Goal: Information Seeking & Learning: Learn about a topic

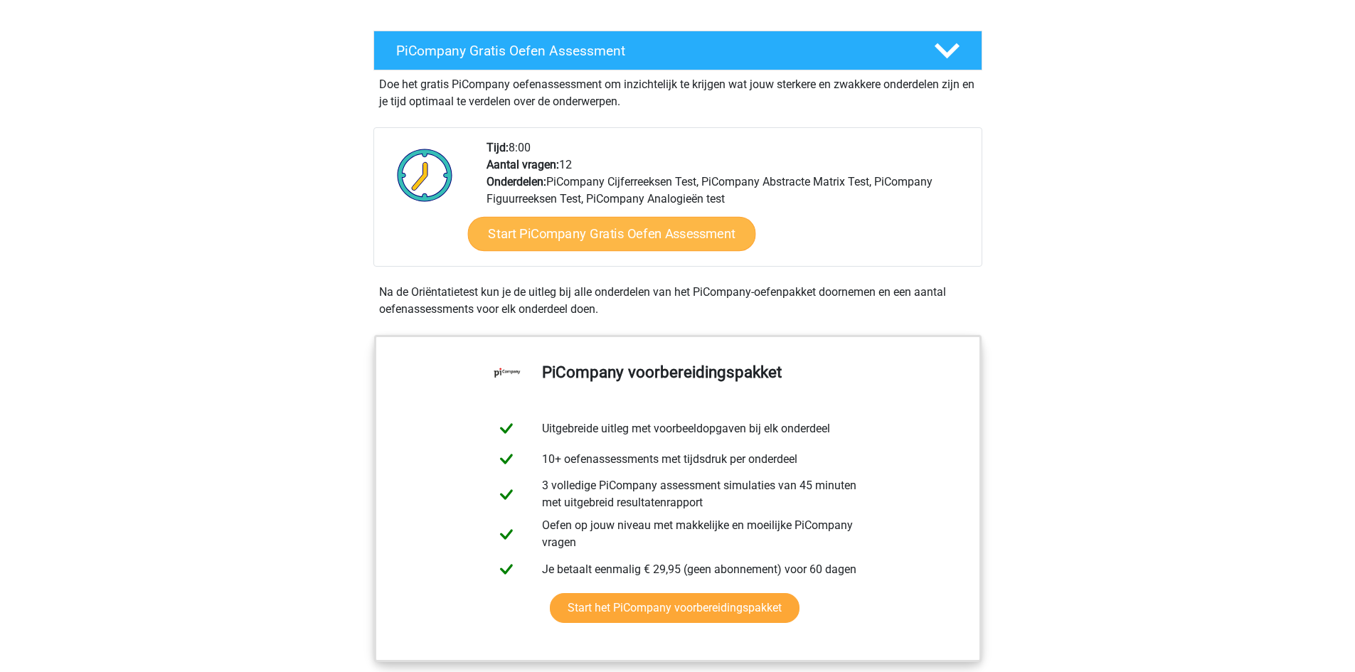
scroll to position [285, 0]
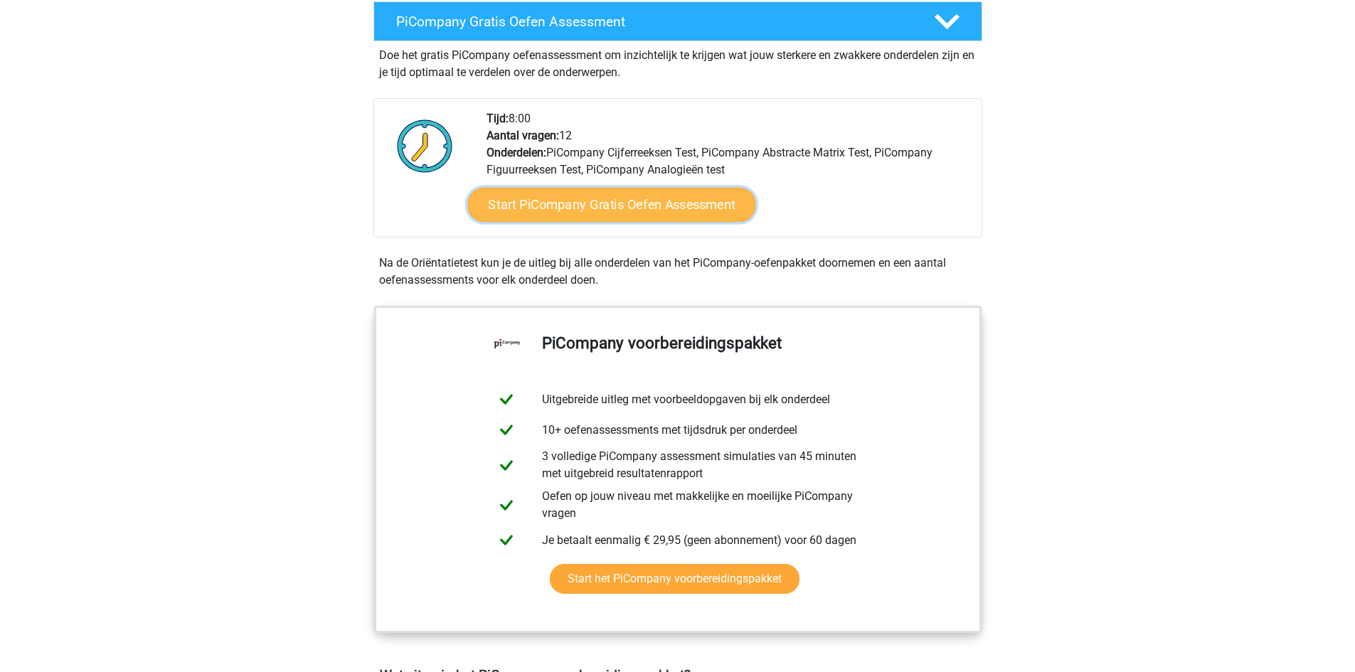
click at [698, 222] on link "Start PiCompany Gratis Oefen Assessment" at bounding box center [611, 205] width 288 height 34
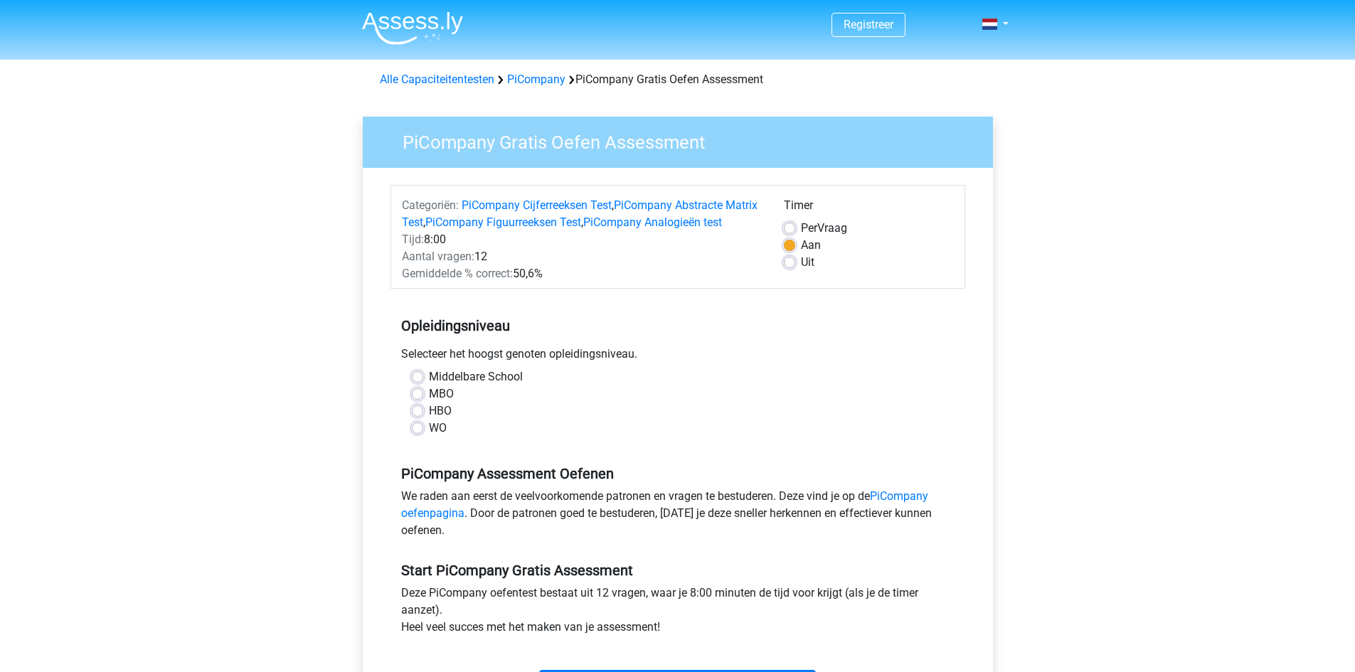
click at [429, 437] on label "WO" at bounding box center [438, 428] width 18 height 17
click at [418, 434] on input "WO" at bounding box center [417, 427] width 11 height 14
radio input "true"
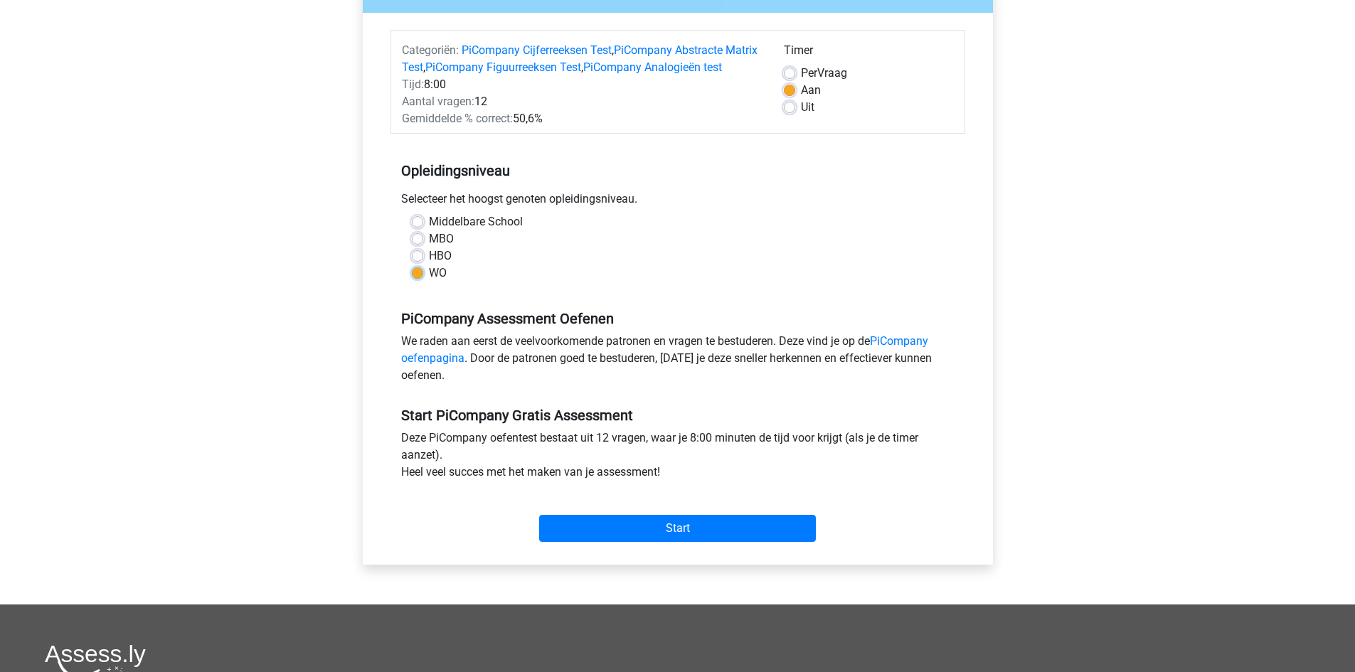
scroll to position [285, 0]
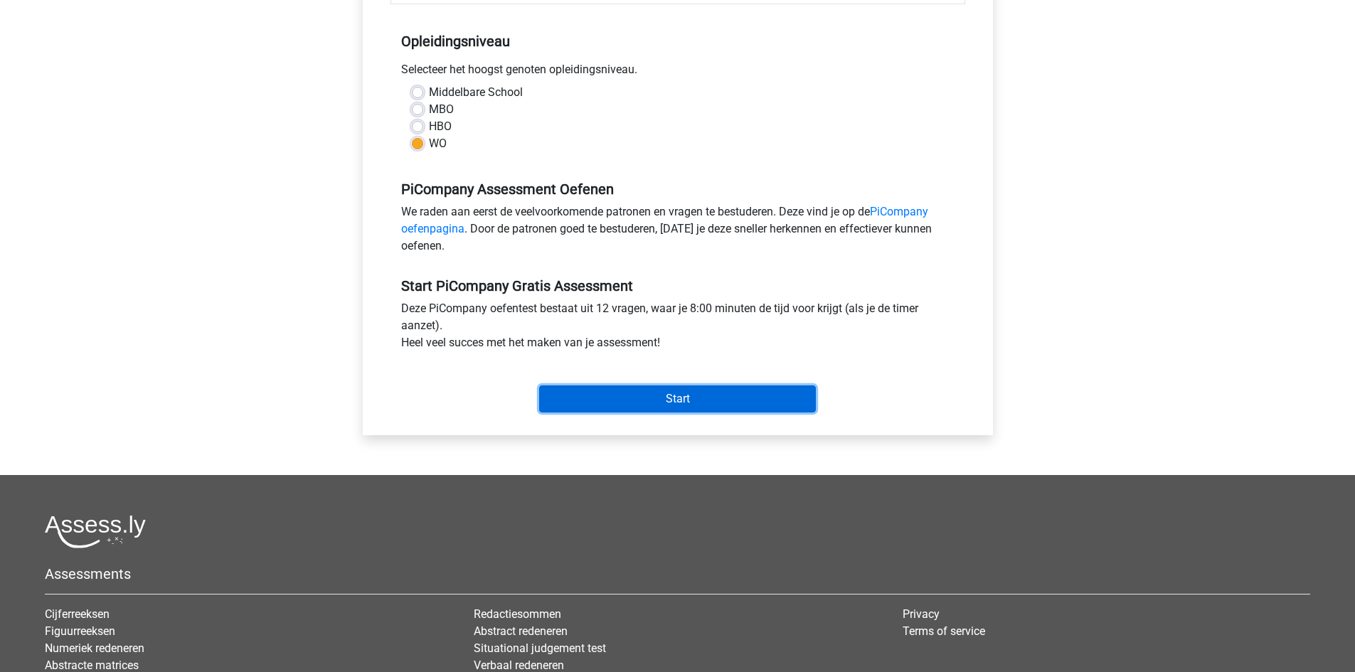
click at [654, 413] on input "Start" at bounding box center [677, 399] width 277 height 27
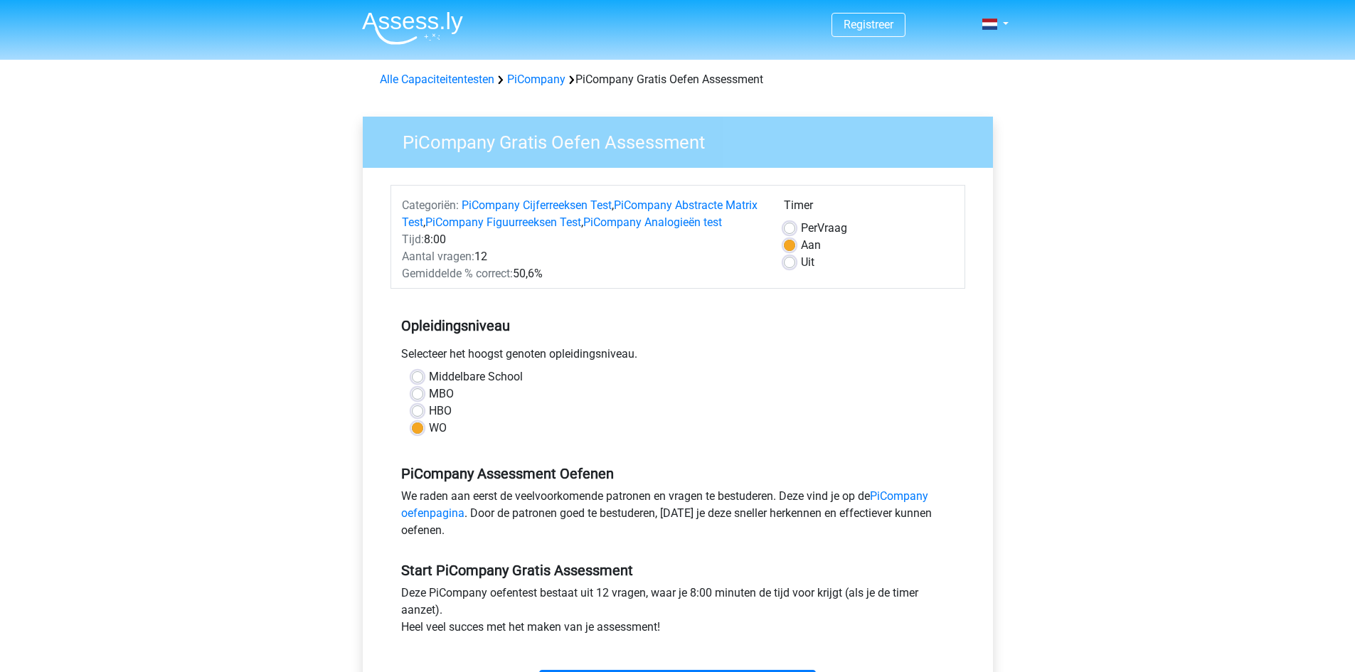
scroll to position [285, 0]
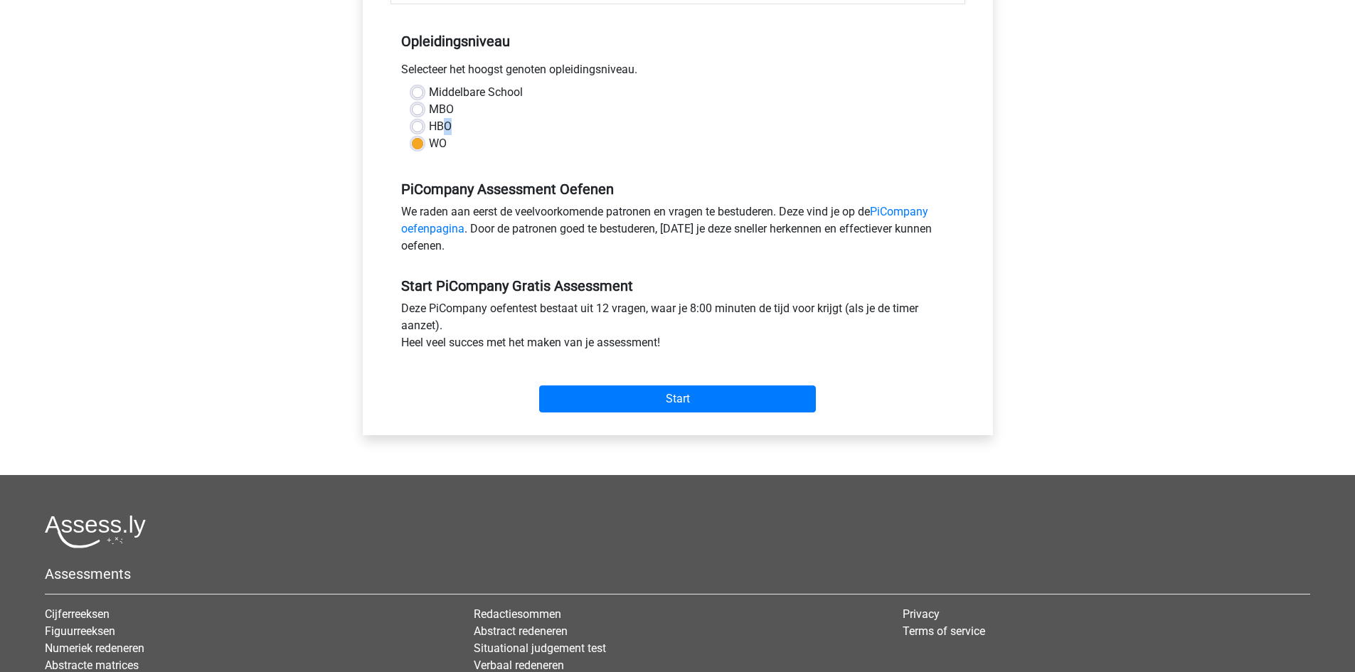
click at [448, 135] on label "HBO" at bounding box center [440, 126] width 23 height 17
click at [429, 135] on label "HBO" at bounding box center [440, 126] width 23 height 17
click at [419, 132] on input "HBO" at bounding box center [417, 125] width 11 height 14
radio input "true"
click at [642, 413] on input "Start" at bounding box center [677, 399] width 277 height 27
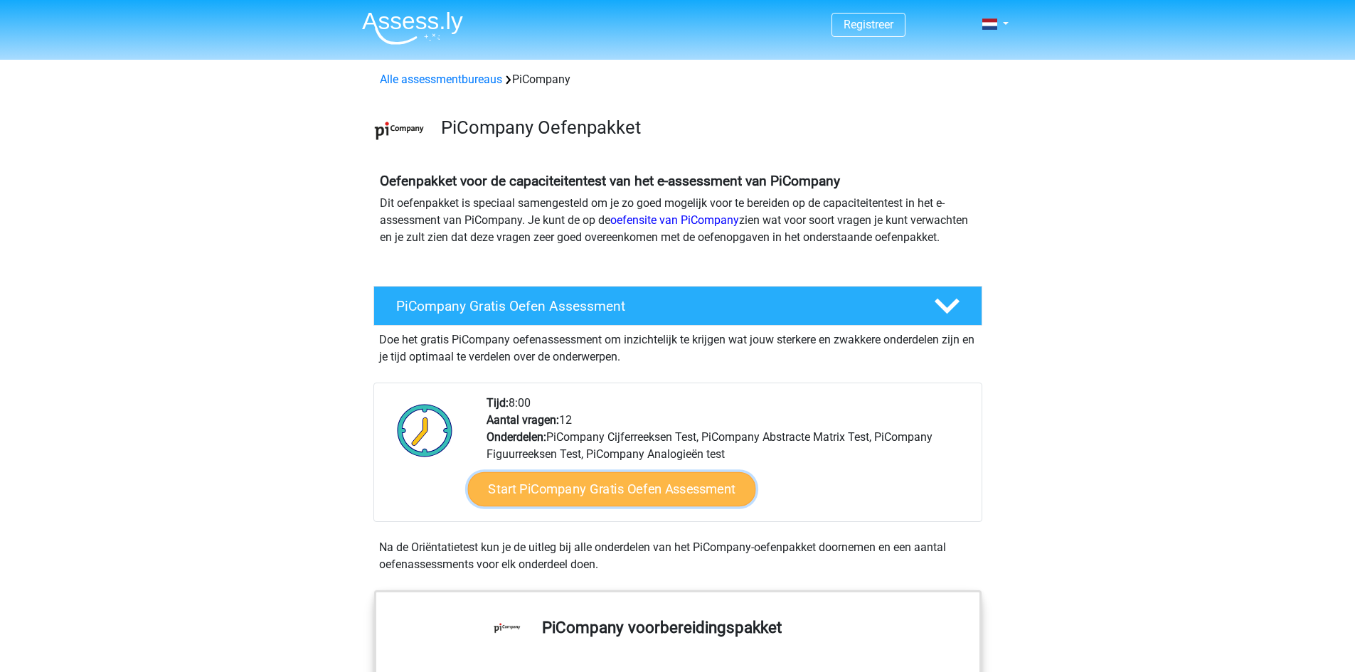
click at [564, 496] on link "Start PiCompany Gratis Oefen Assessment" at bounding box center [611, 489] width 288 height 34
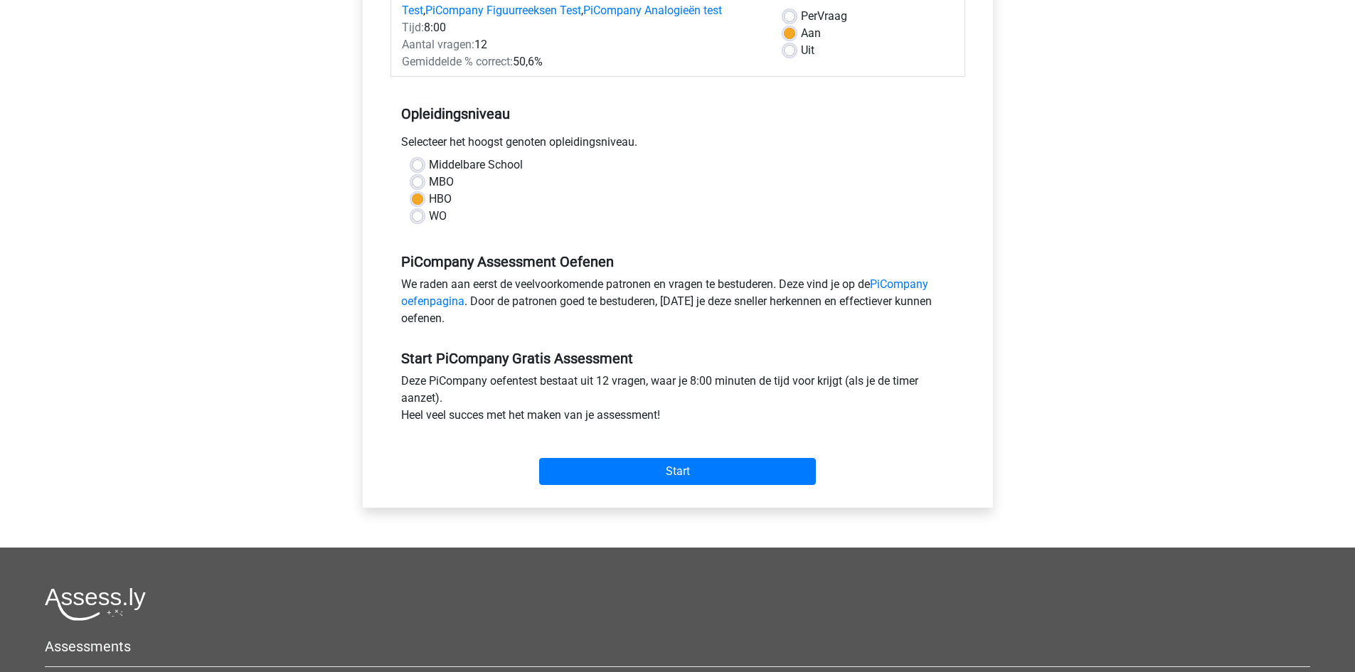
scroll to position [213, 0]
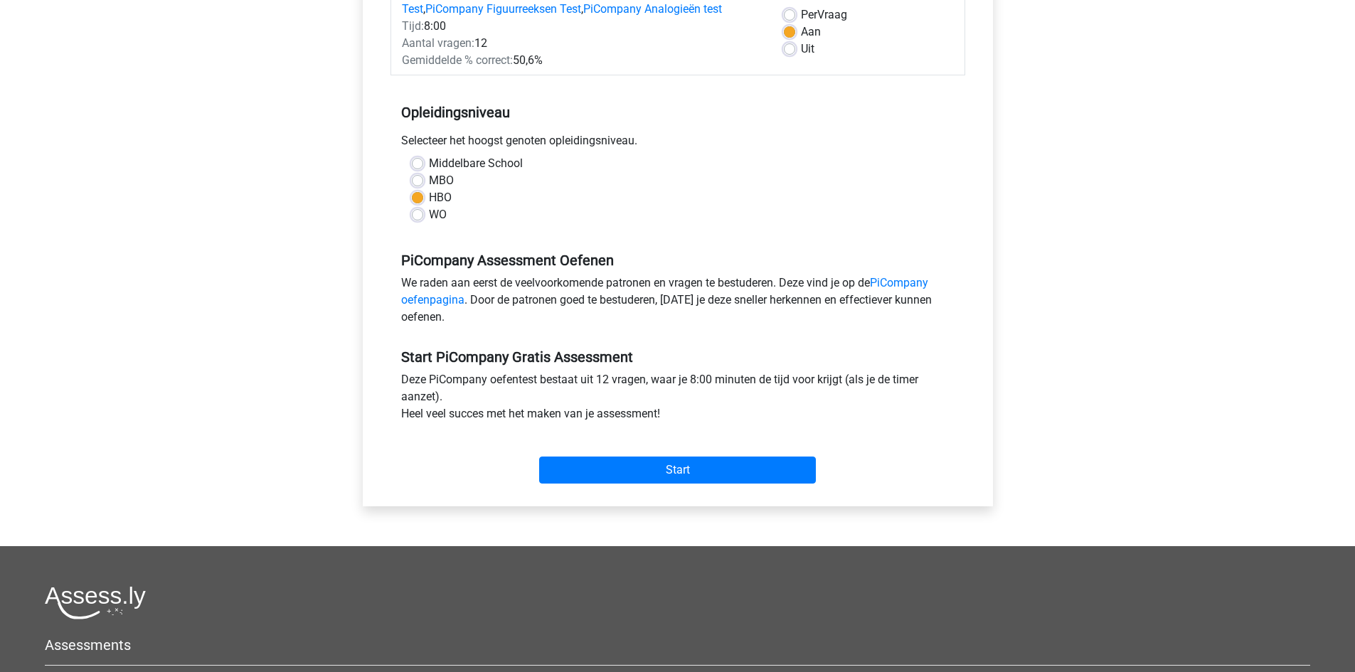
click at [429, 189] on label "MBO" at bounding box center [441, 180] width 25 height 17
click at [419, 186] on input "MBO" at bounding box center [417, 179] width 11 height 14
radio input "true"
click at [429, 206] on label "HBO" at bounding box center [440, 197] width 23 height 17
click at [415, 203] on input "HBO" at bounding box center [417, 196] width 11 height 14
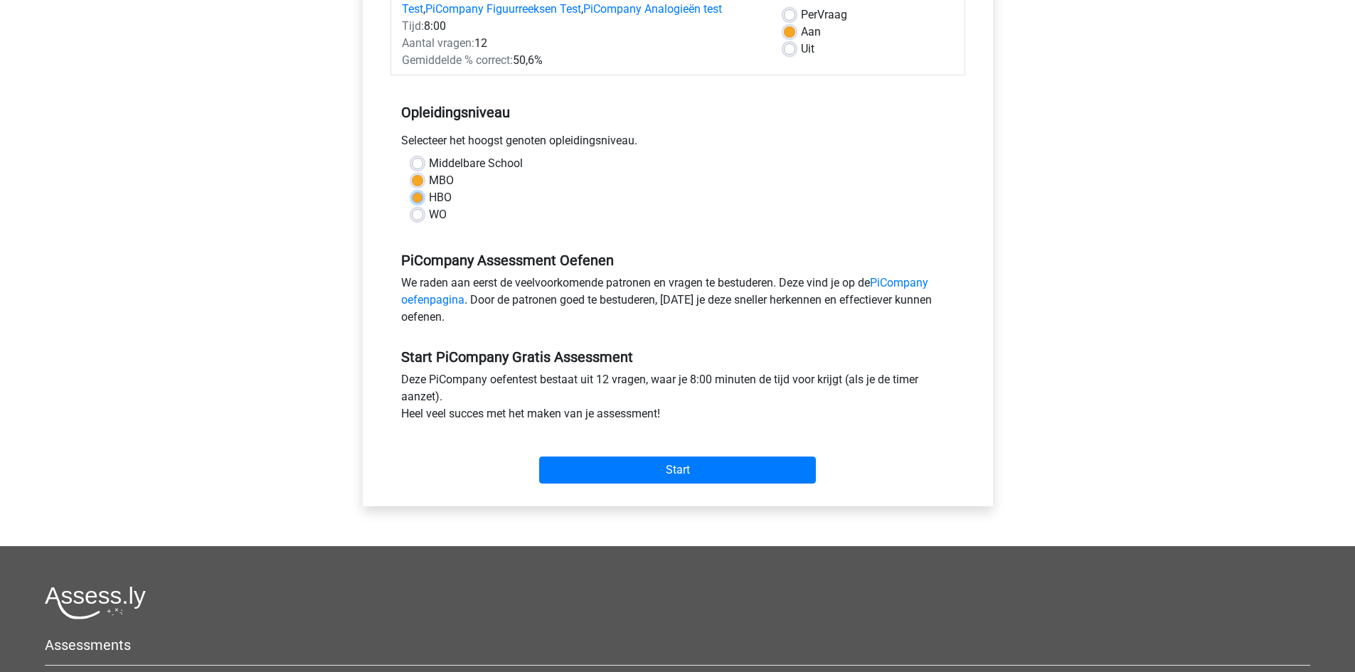
radio input "true"
click at [674, 484] on input "Start" at bounding box center [677, 470] width 277 height 27
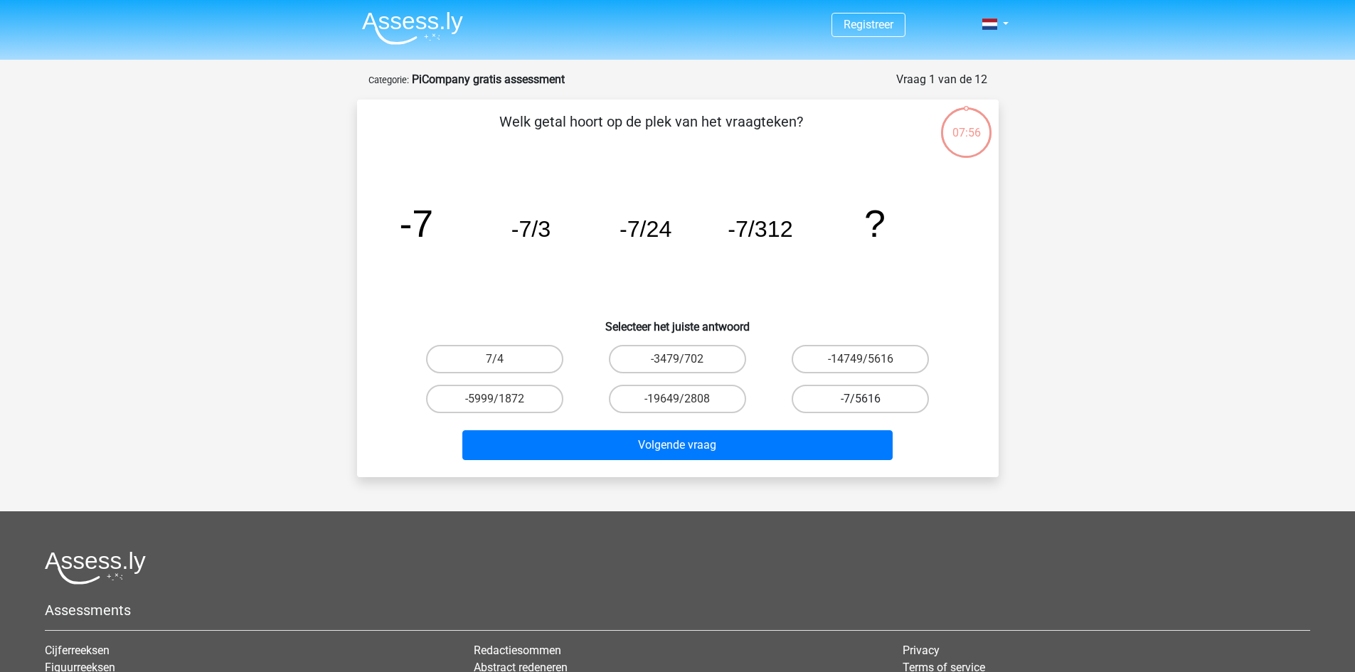
click at [895, 403] on label "-7/5616" at bounding box center [860, 399] width 137 height 28
click at [870, 403] on input "-7/5616" at bounding box center [865, 403] width 9 height 9
radio input "true"
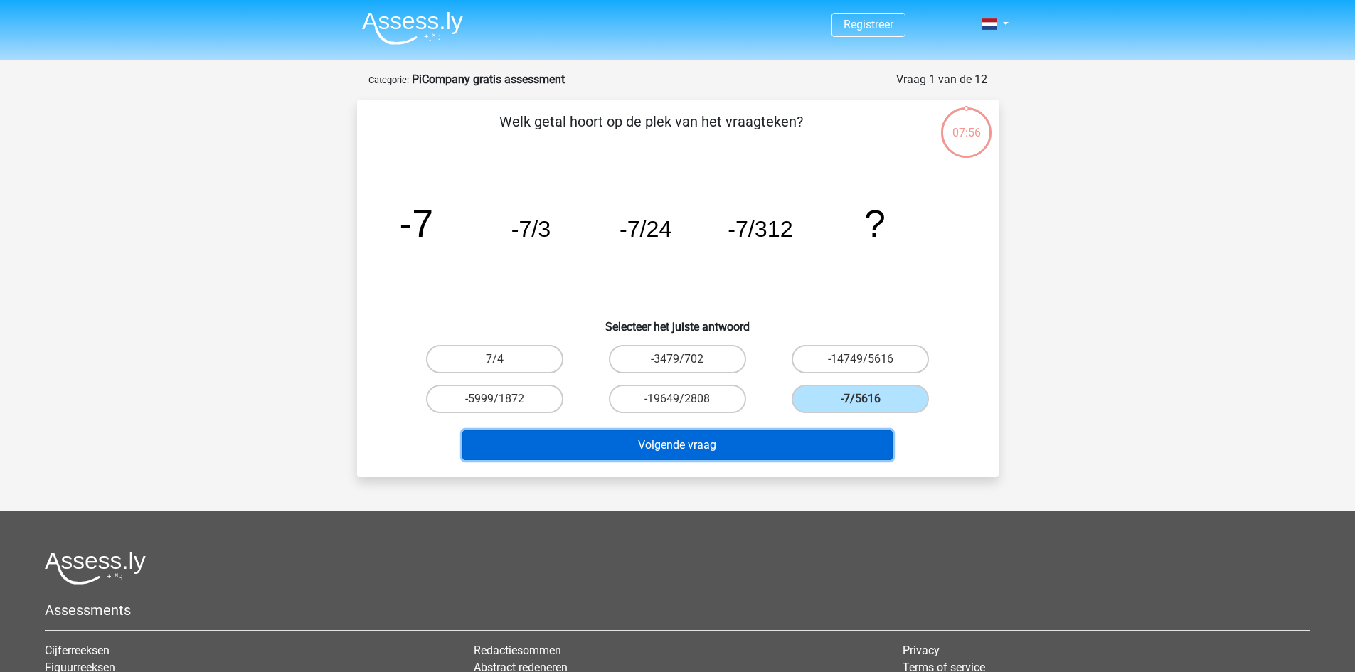
click at [790, 455] on button "Volgende vraag" at bounding box center [677, 445] width 430 height 30
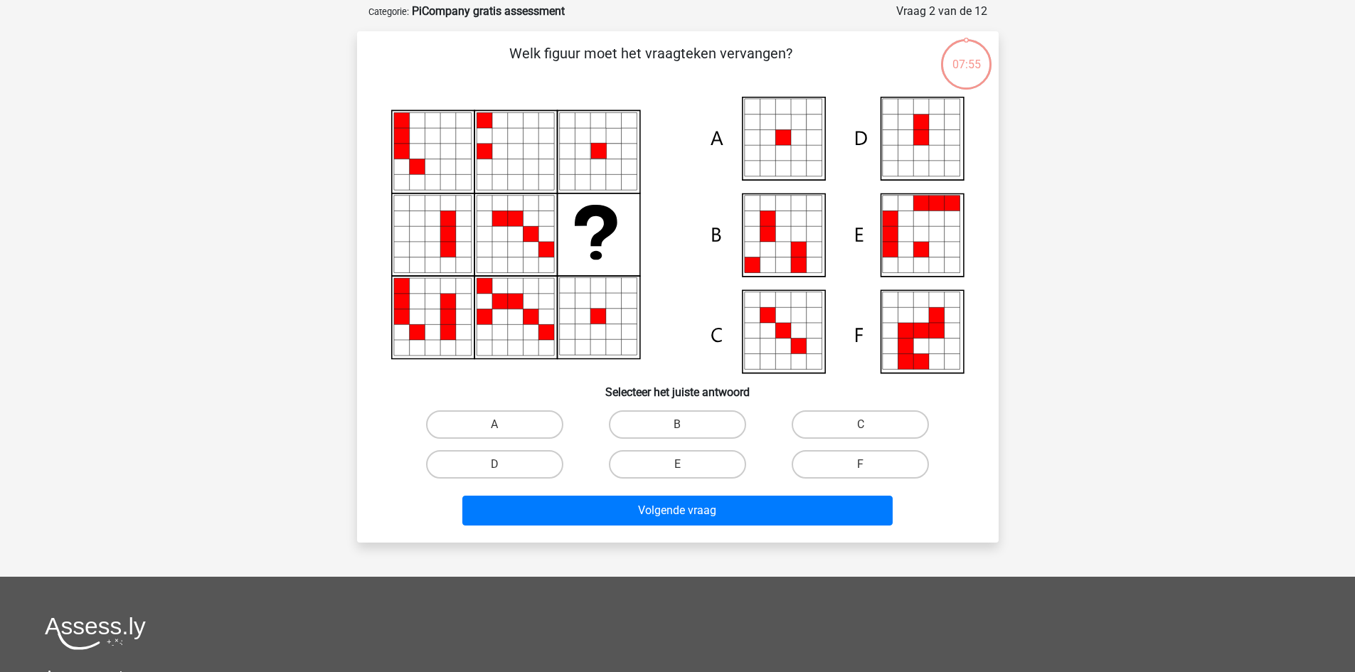
scroll to position [71, 0]
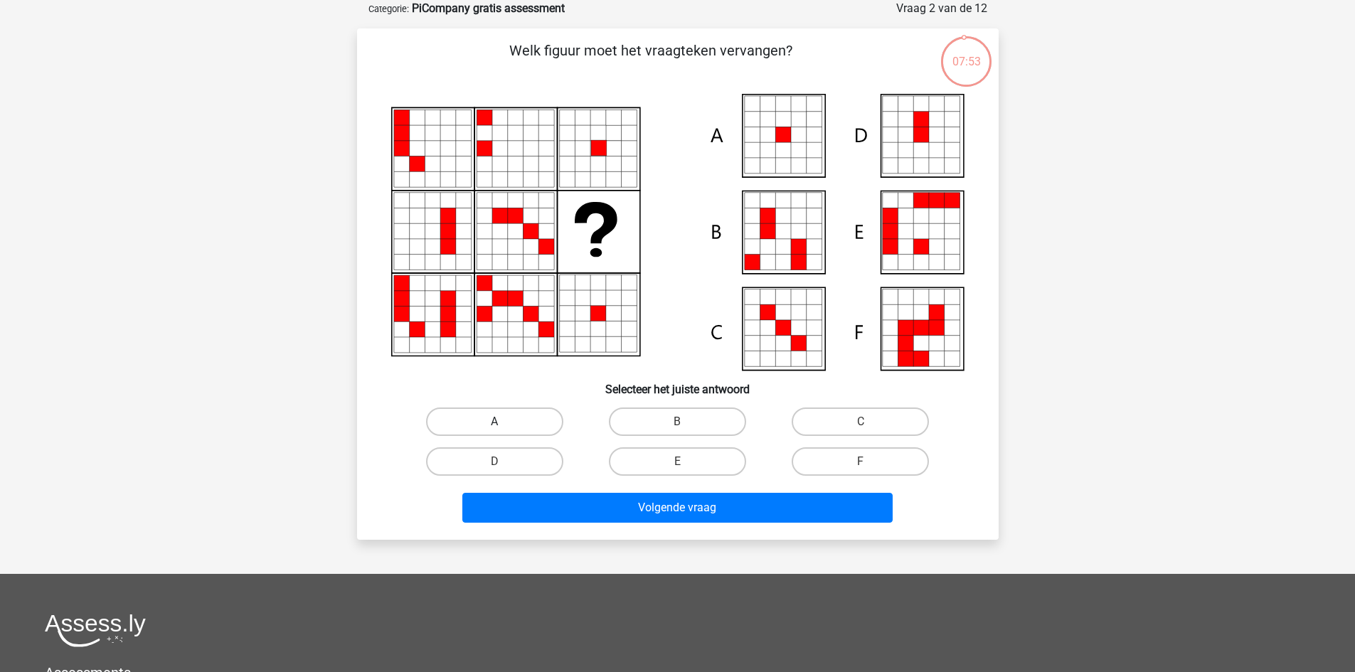
click at [536, 420] on label "A" at bounding box center [494, 422] width 137 height 28
click at [504, 422] on input "A" at bounding box center [498, 426] width 9 height 9
radio input "true"
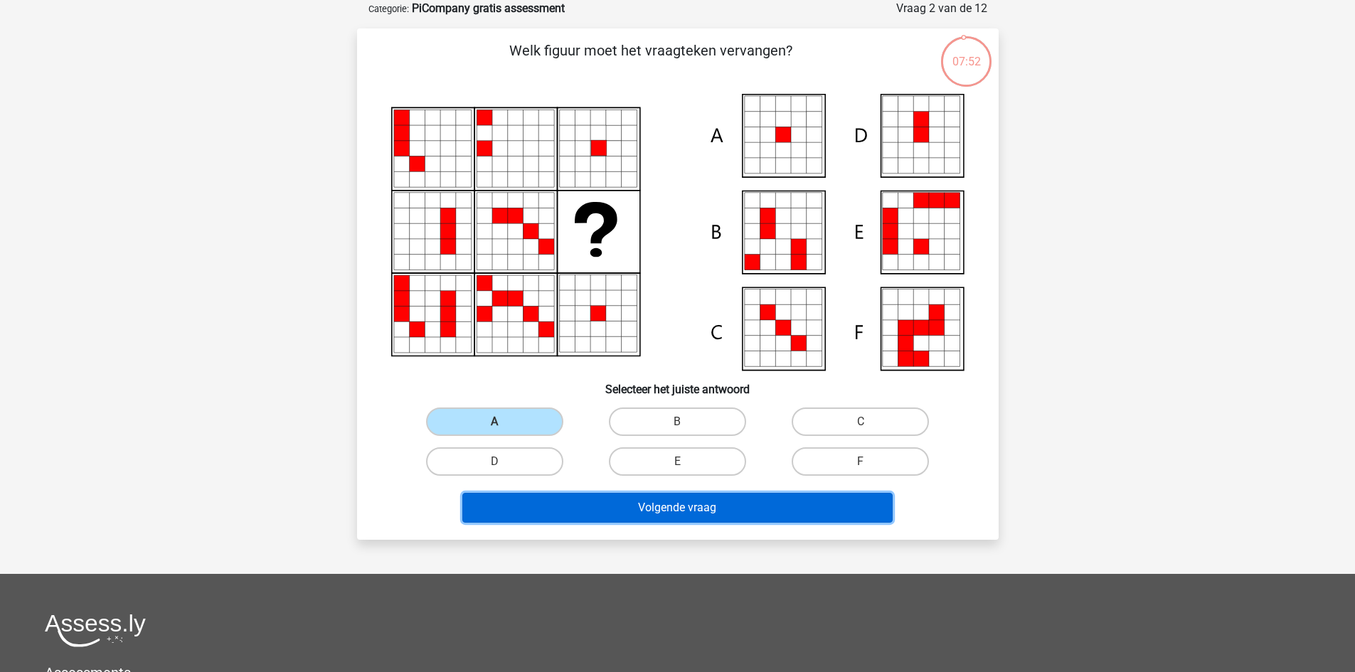
click at [703, 512] on button "Volgende vraag" at bounding box center [677, 508] width 430 height 30
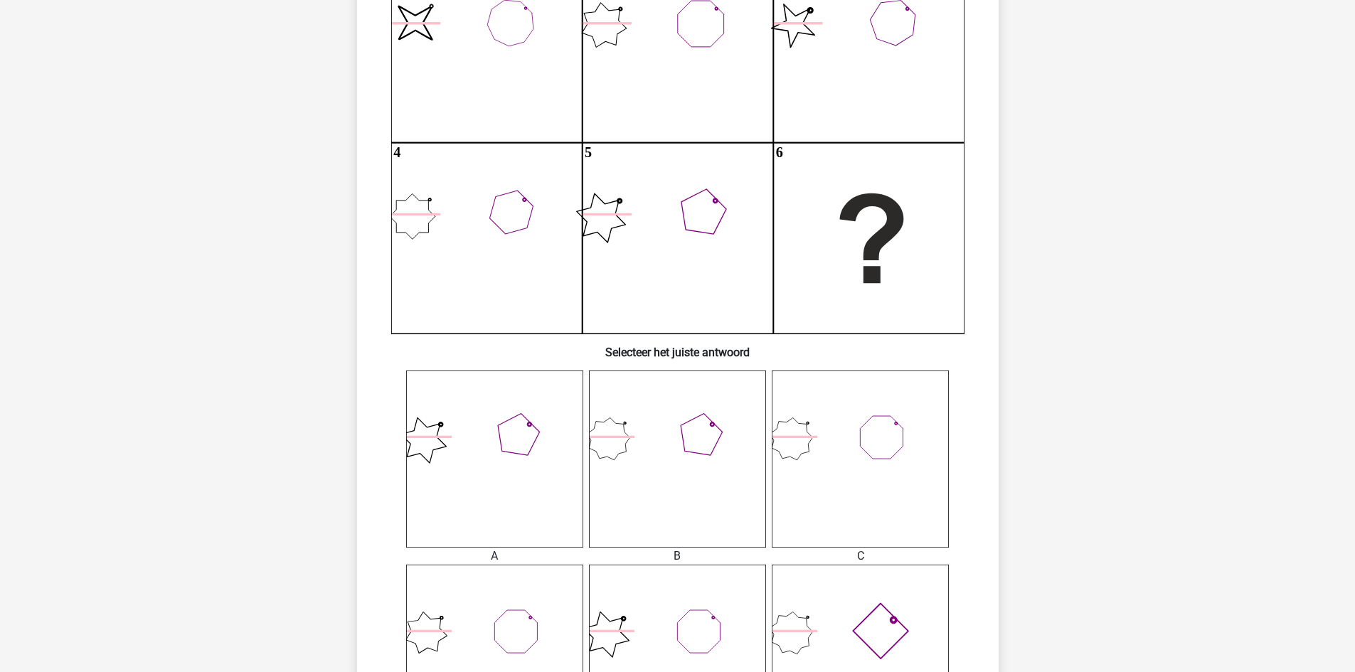
scroll to position [285, 0]
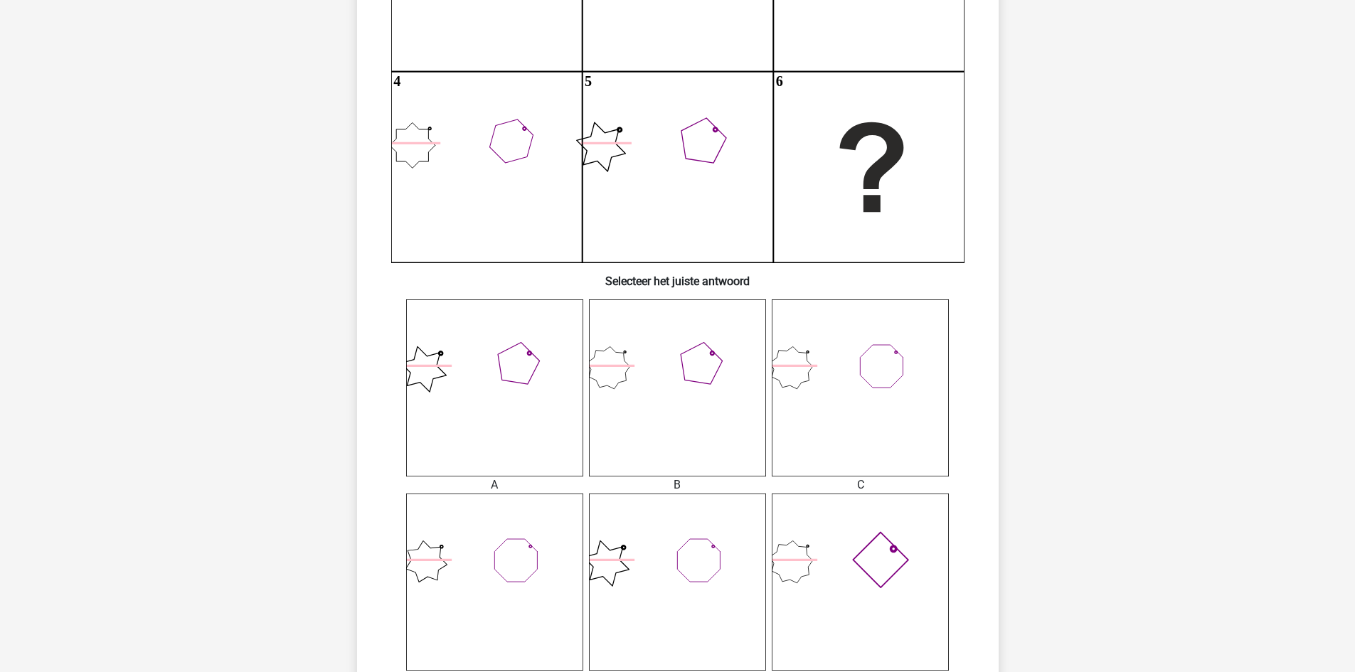
click at [695, 363] on icon at bounding box center [677, 388] width 177 height 177
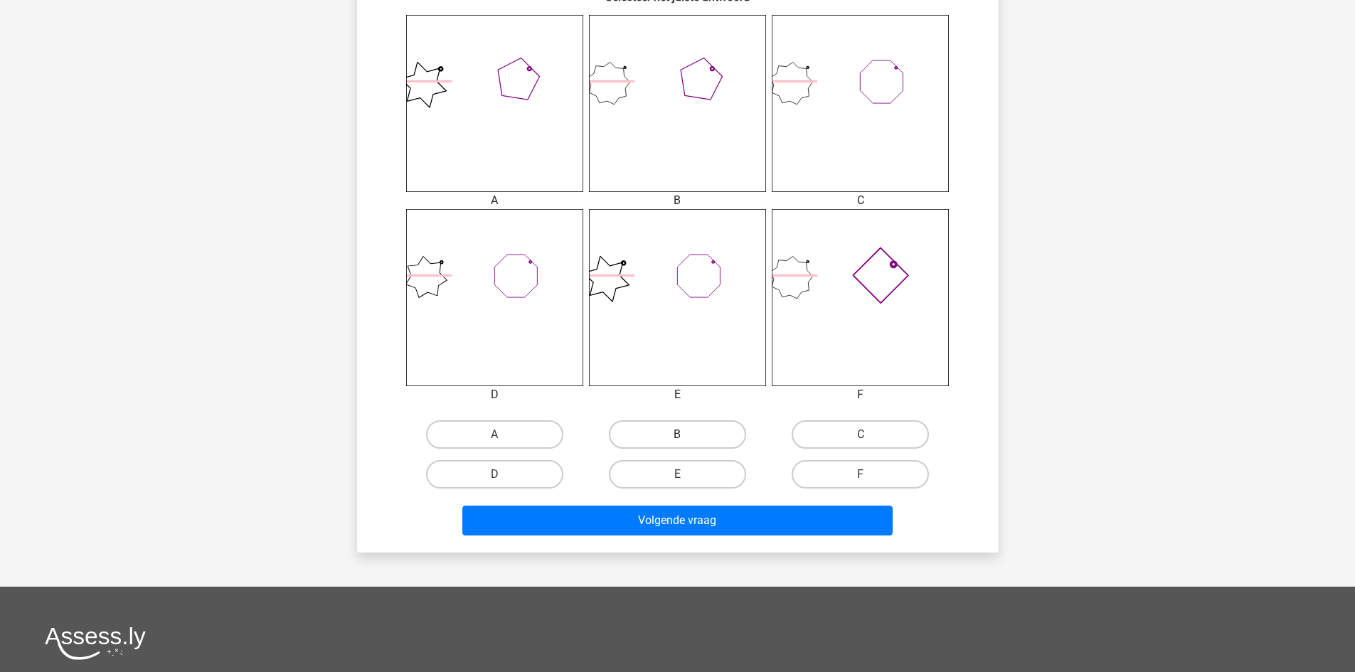
click at [674, 428] on label "B" at bounding box center [677, 434] width 137 height 28
click at [677, 435] on input "B" at bounding box center [681, 439] width 9 height 9
radio input "true"
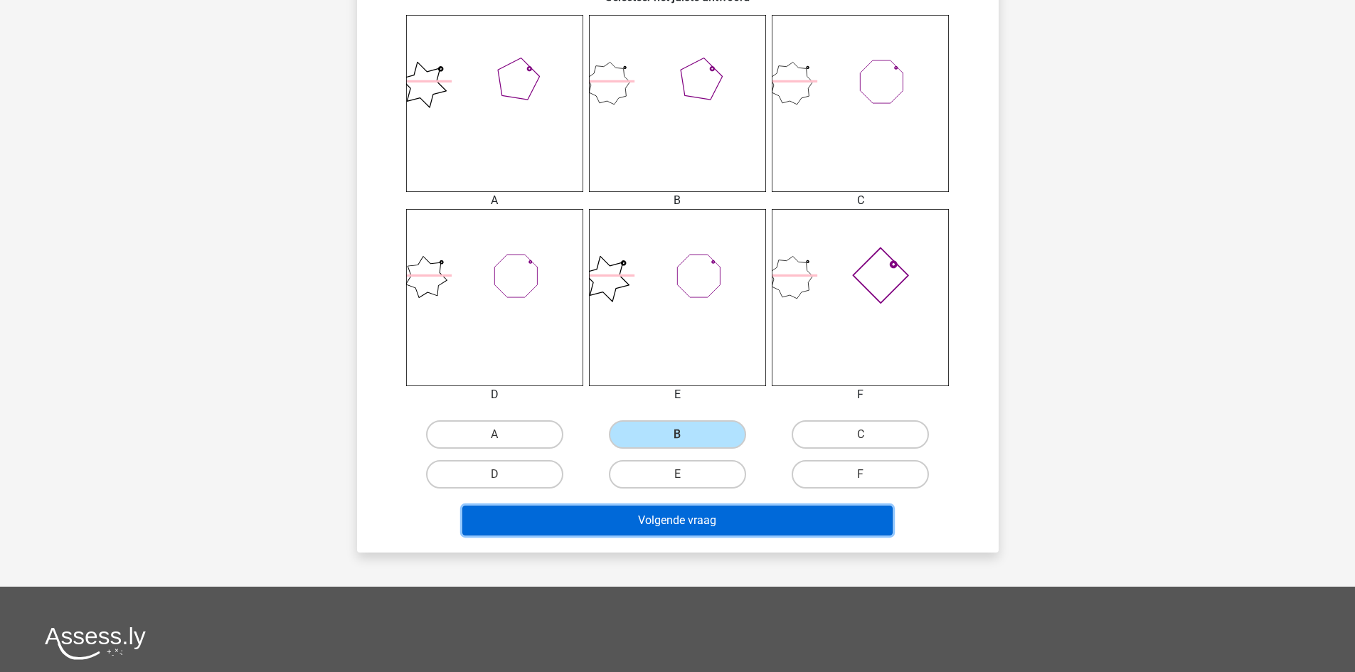
click at [680, 514] on button "Volgende vraag" at bounding box center [677, 521] width 430 height 30
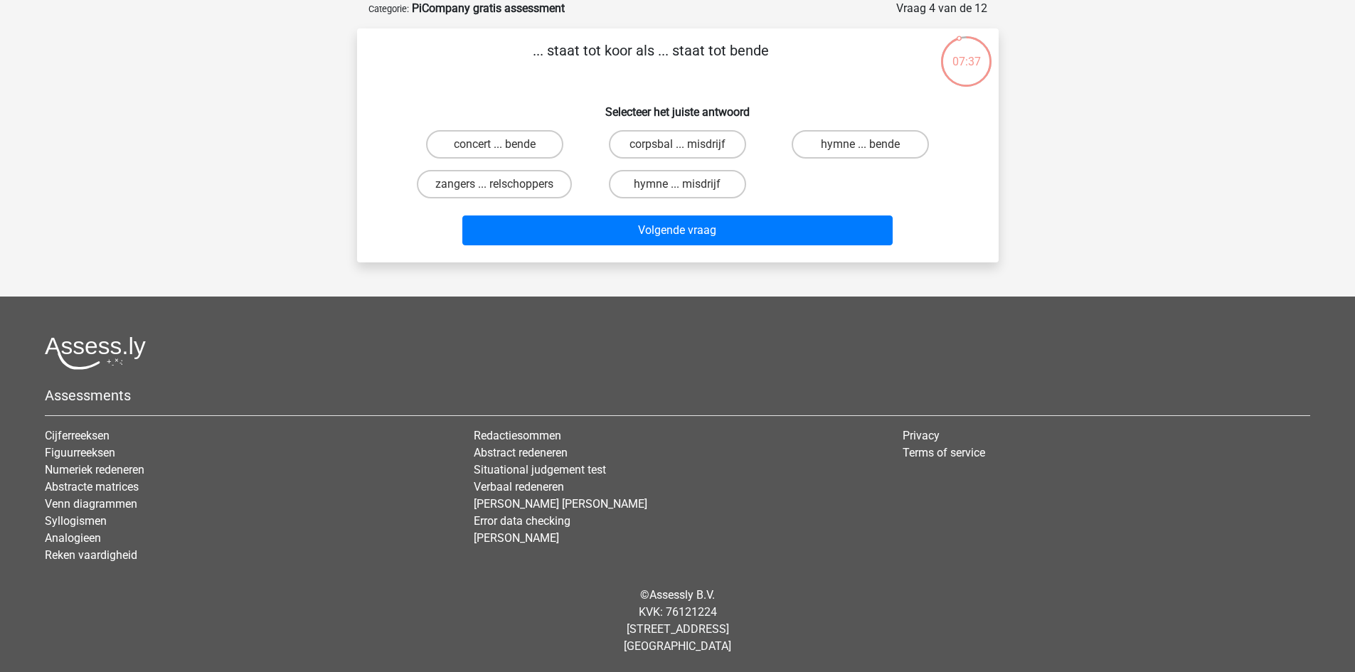
scroll to position [0, 0]
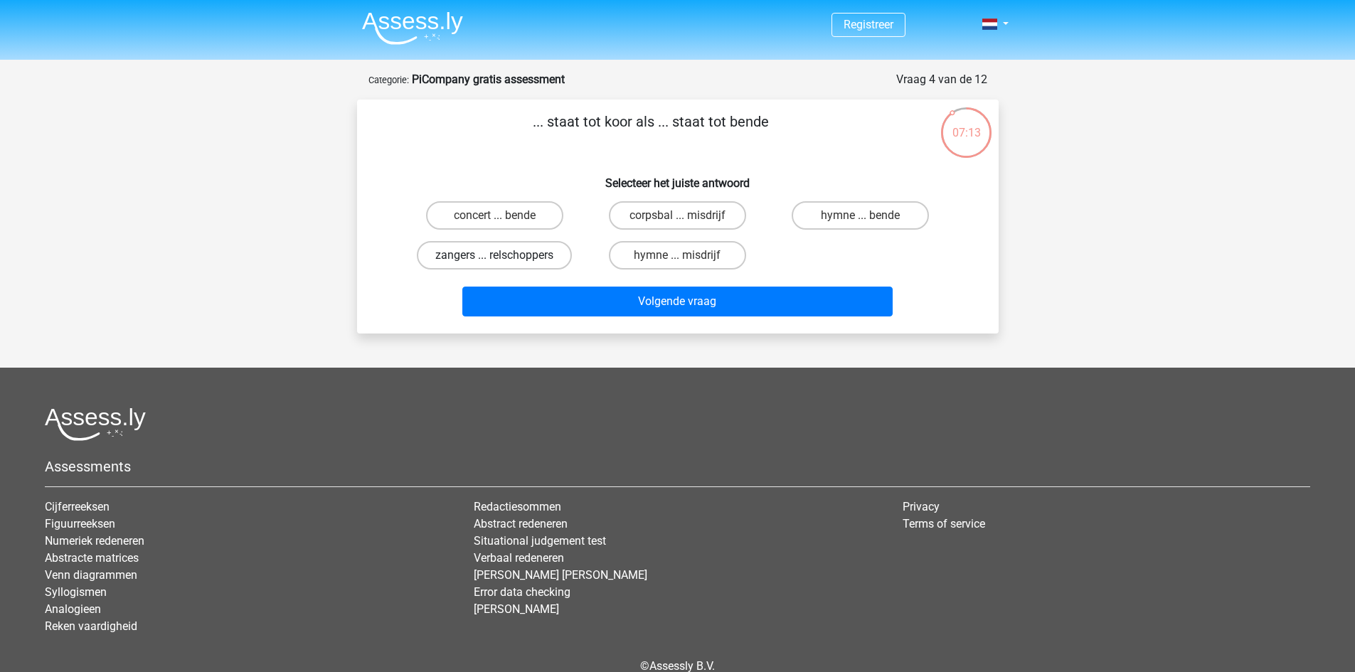
click at [544, 252] on label "zangers ... relschoppers" at bounding box center [494, 255] width 155 height 28
click at [504, 255] on input "zangers ... relschoppers" at bounding box center [498, 259] width 9 height 9
radio input "true"
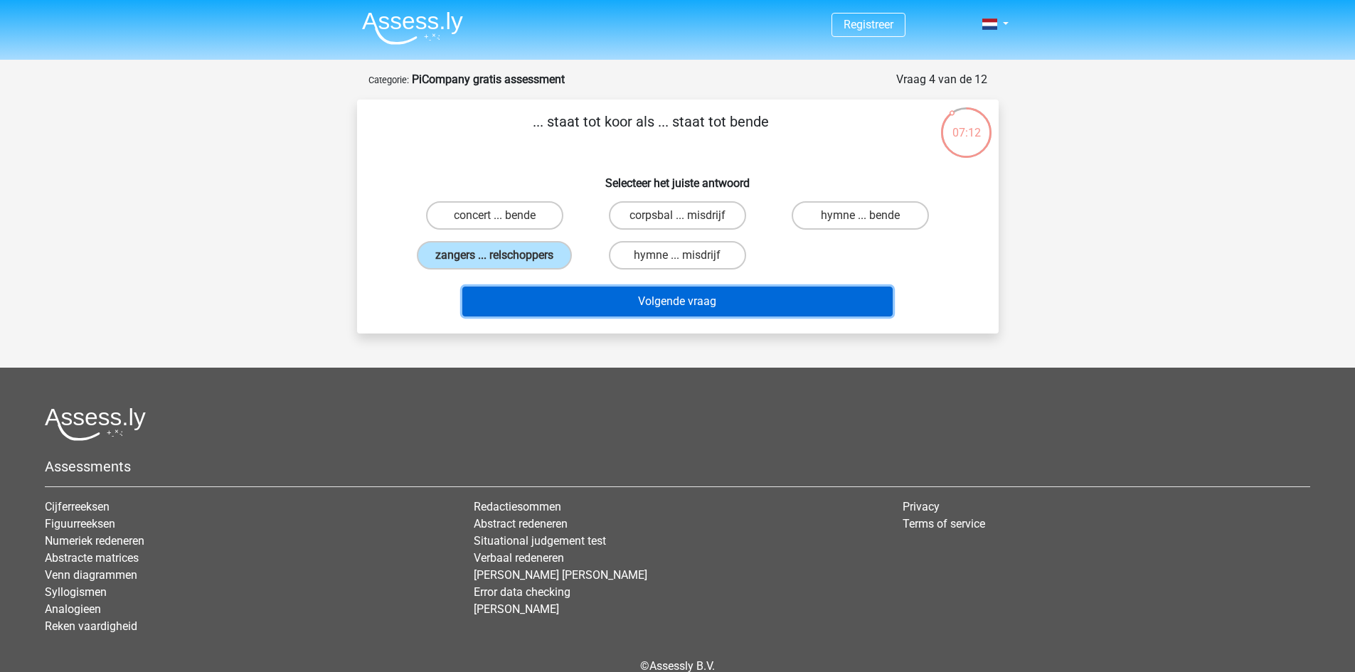
click at [647, 302] on button "Volgende vraag" at bounding box center [677, 302] width 430 height 30
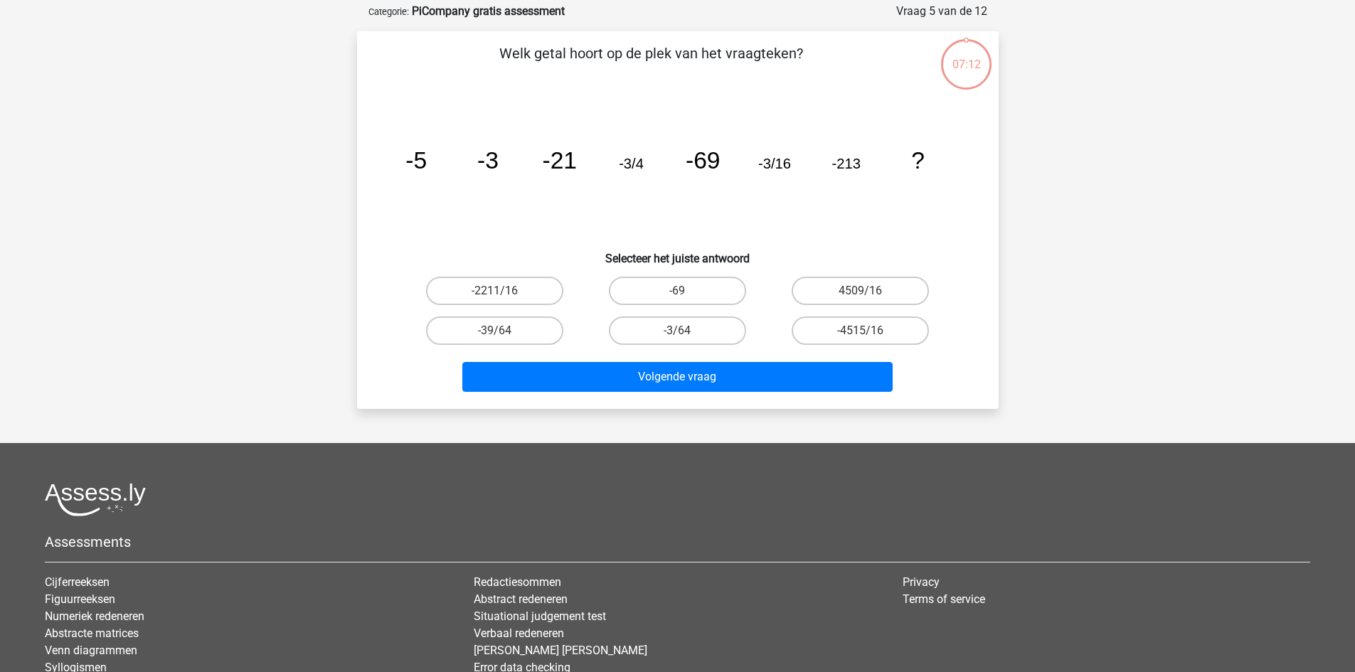
scroll to position [71, 0]
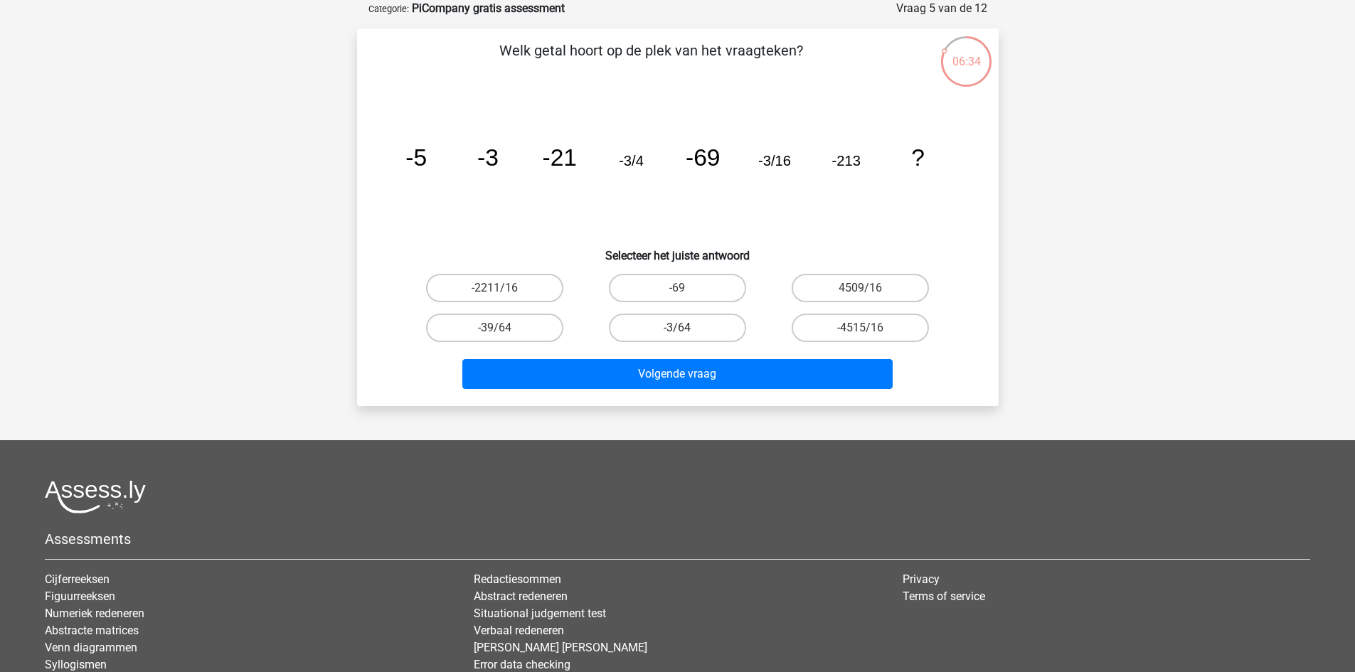
click at [690, 328] on label "-3/64" at bounding box center [677, 328] width 137 height 28
click at [687, 328] on input "-3/64" at bounding box center [681, 332] width 9 height 9
radio input "true"
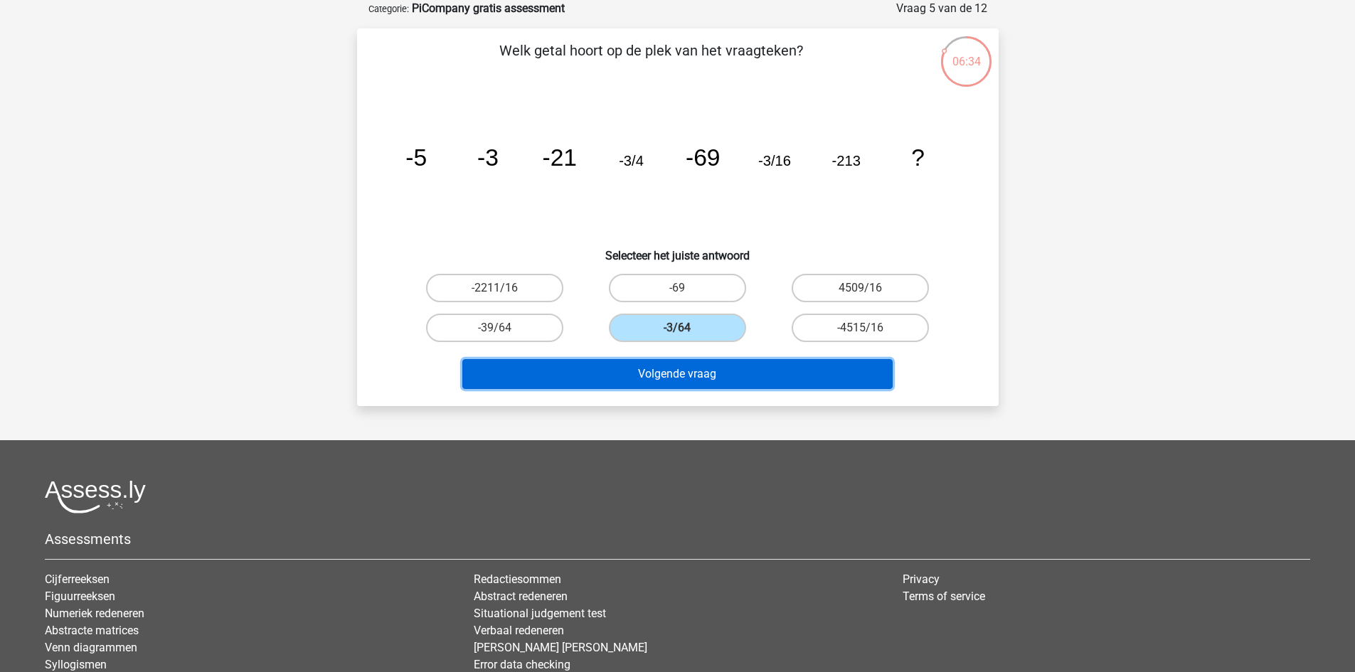
click at [689, 375] on button "Volgende vraag" at bounding box center [677, 374] width 430 height 30
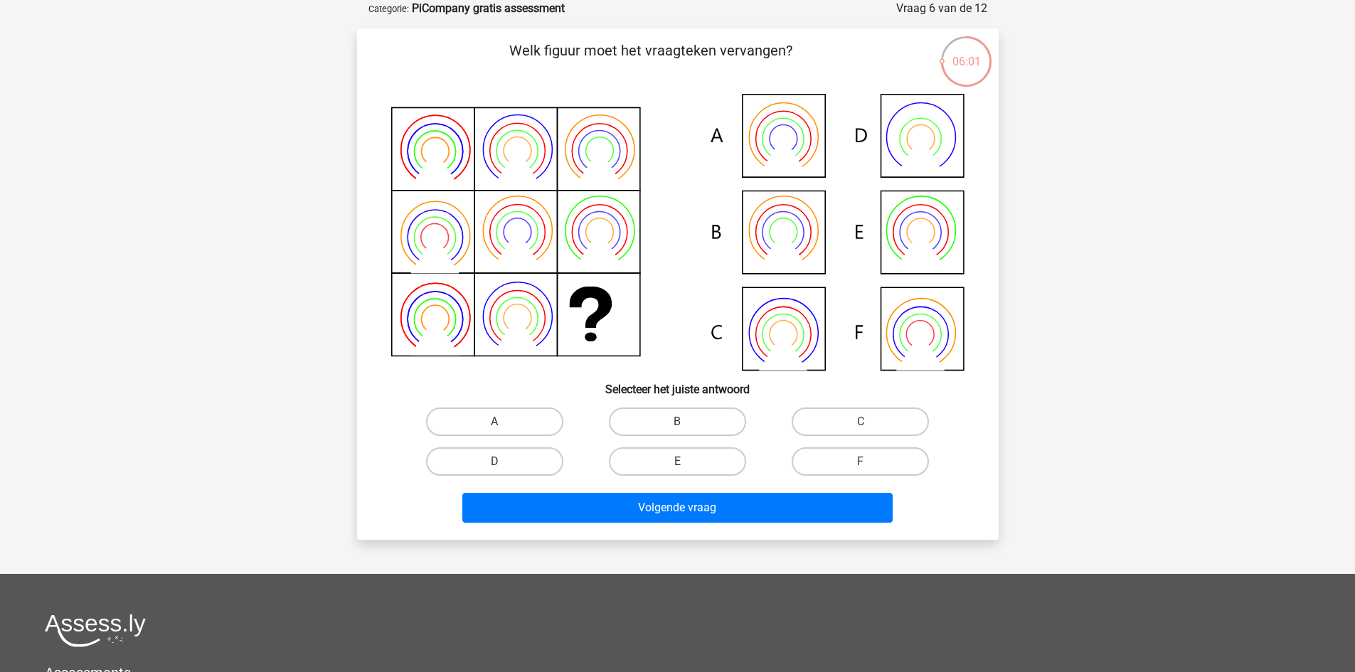
click at [552, 408] on div "A" at bounding box center [494, 422] width 171 height 28
click at [546, 420] on label "A" at bounding box center [494, 422] width 137 height 28
click at [504, 422] on input "A" at bounding box center [498, 426] width 9 height 9
radio input "true"
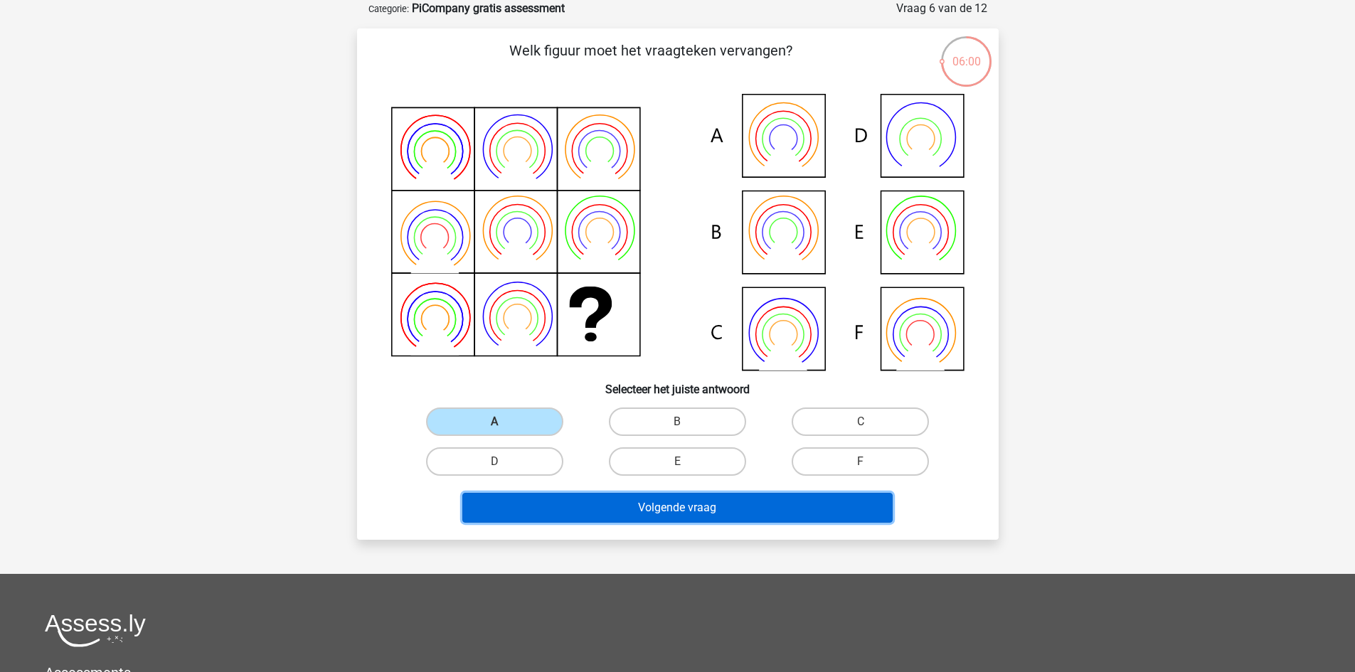
click at [608, 517] on button "Volgende vraag" at bounding box center [677, 508] width 430 height 30
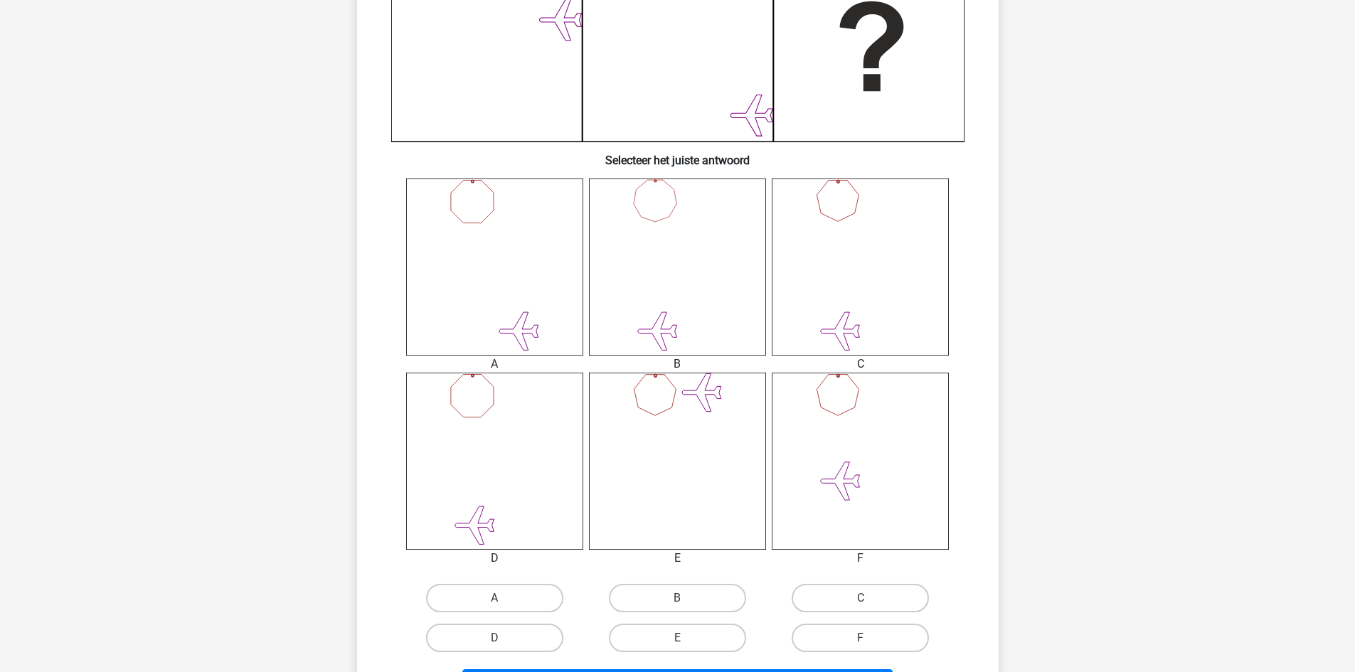
scroll to position [498, 0]
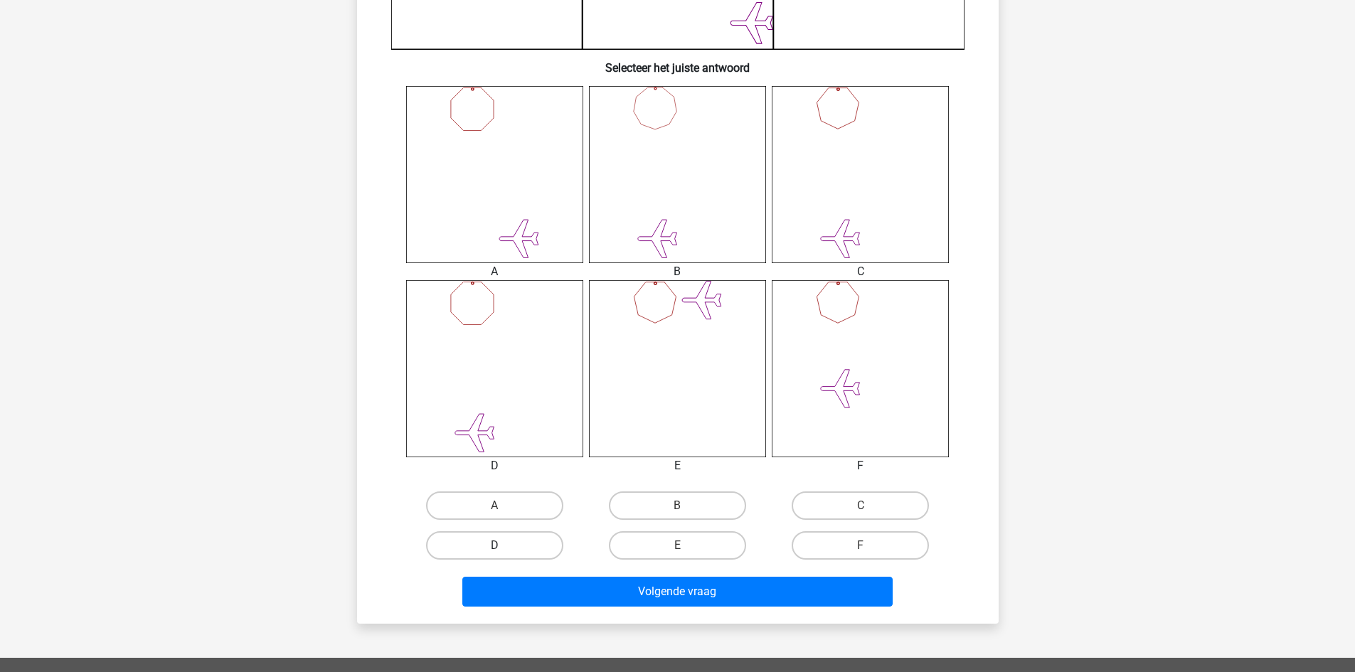
click at [546, 544] on label "D" at bounding box center [494, 545] width 137 height 28
click at [504, 546] on input "D" at bounding box center [498, 550] width 9 height 9
radio input "true"
click at [567, 570] on div "Volgende vraag" at bounding box center [678, 589] width 596 height 47
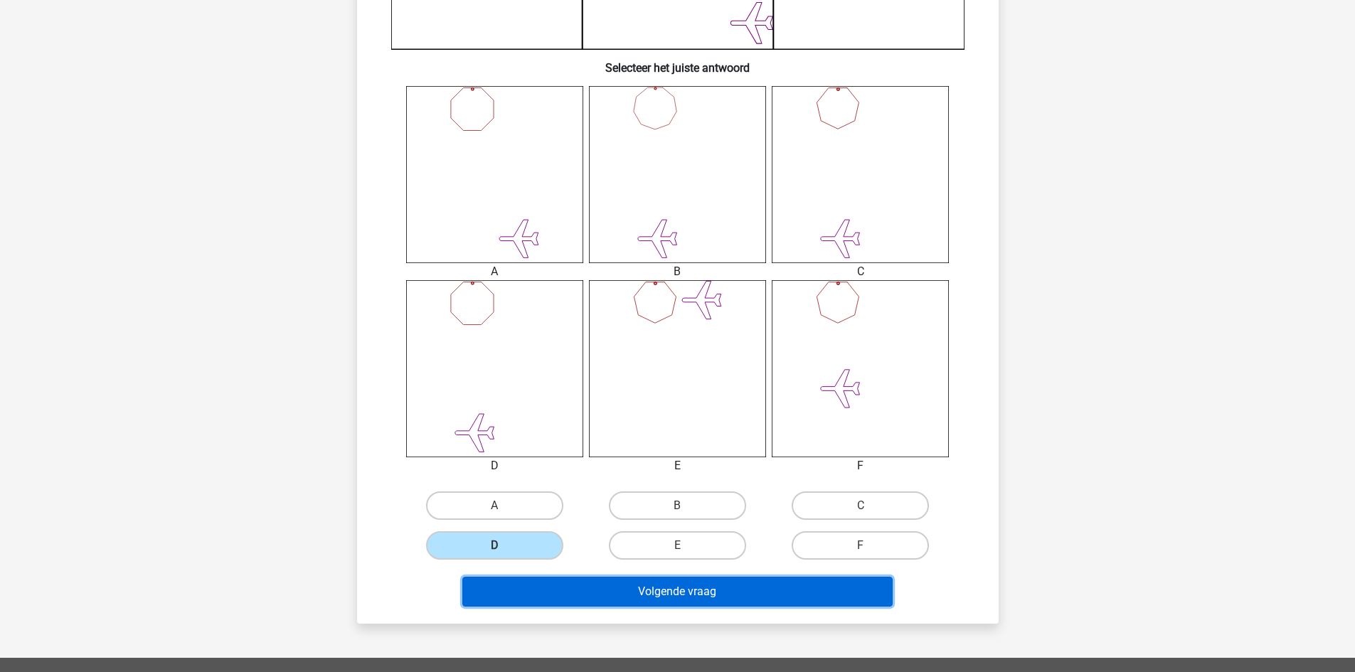
click at [573, 584] on button "Volgende vraag" at bounding box center [677, 592] width 430 height 30
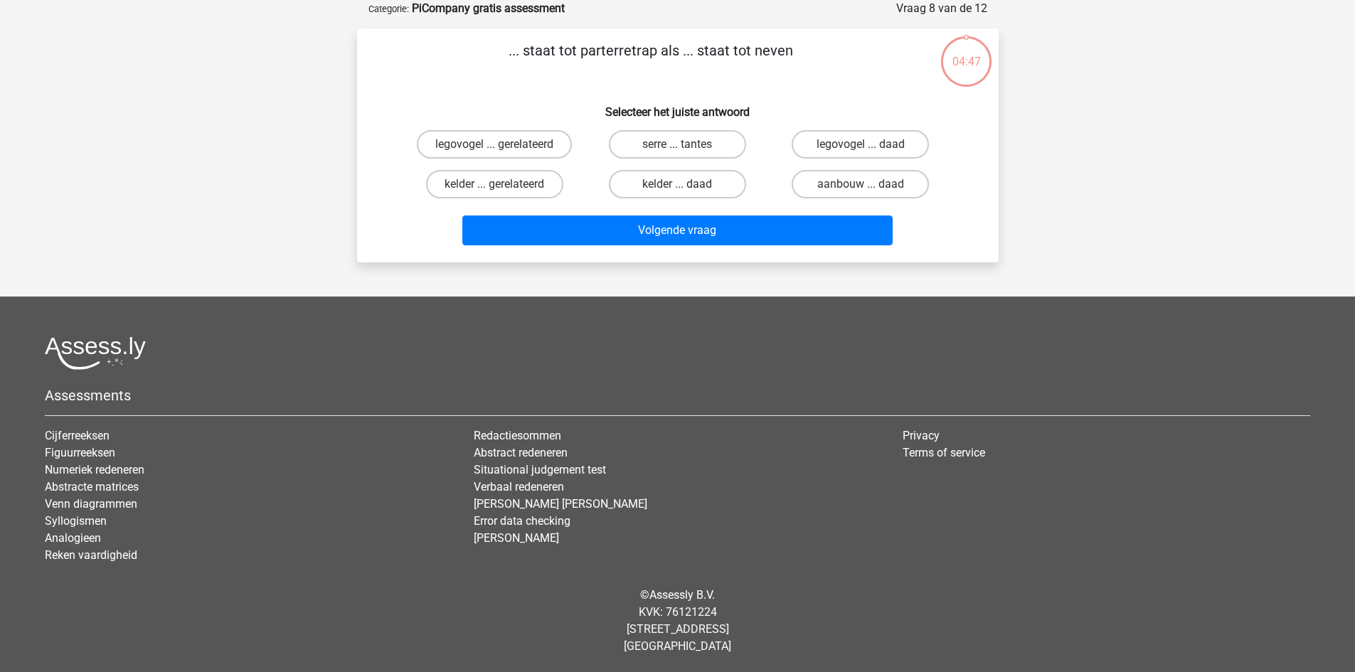
scroll to position [71, 0]
click at [670, 146] on label "serre ... tantes" at bounding box center [677, 144] width 137 height 28
click at [677, 146] on input "serre ... tantes" at bounding box center [681, 148] width 9 height 9
radio input "true"
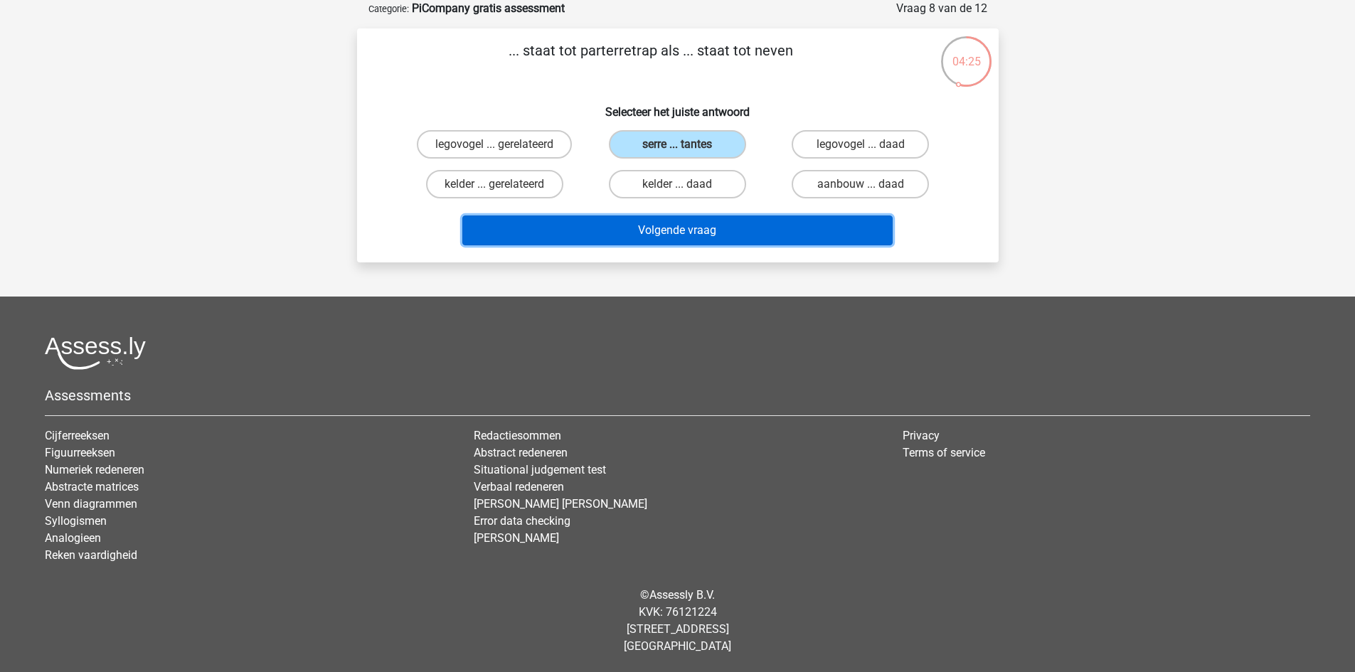
click at [675, 225] on button "Volgende vraag" at bounding box center [677, 231] width 430 height 30
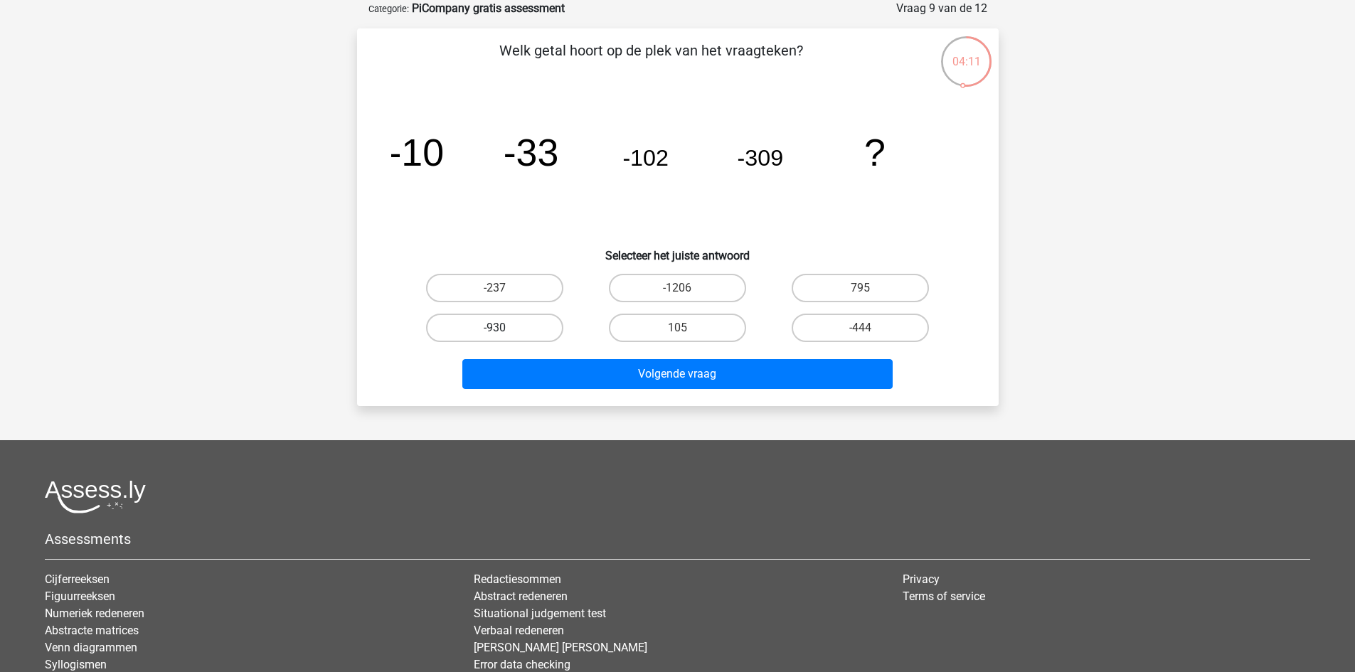
click at [527, 336] on label "-930" at bounding box center [494, 328] width 137 height 28
click at [504, 336] on input "-930" at bounding box center [498, 332] width 9 height 9
radio input "true"
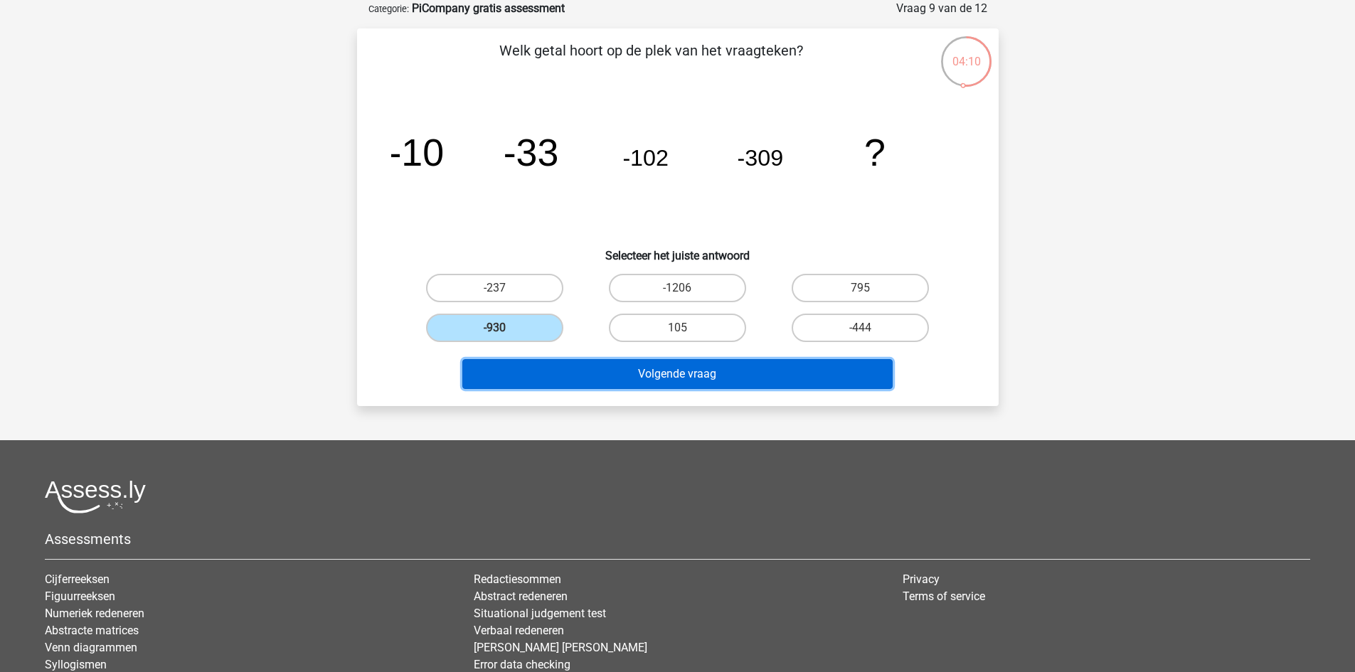
click at [621, 369] on button "Volgende vraag" at bounding box center [677, 374] width 430 height 30
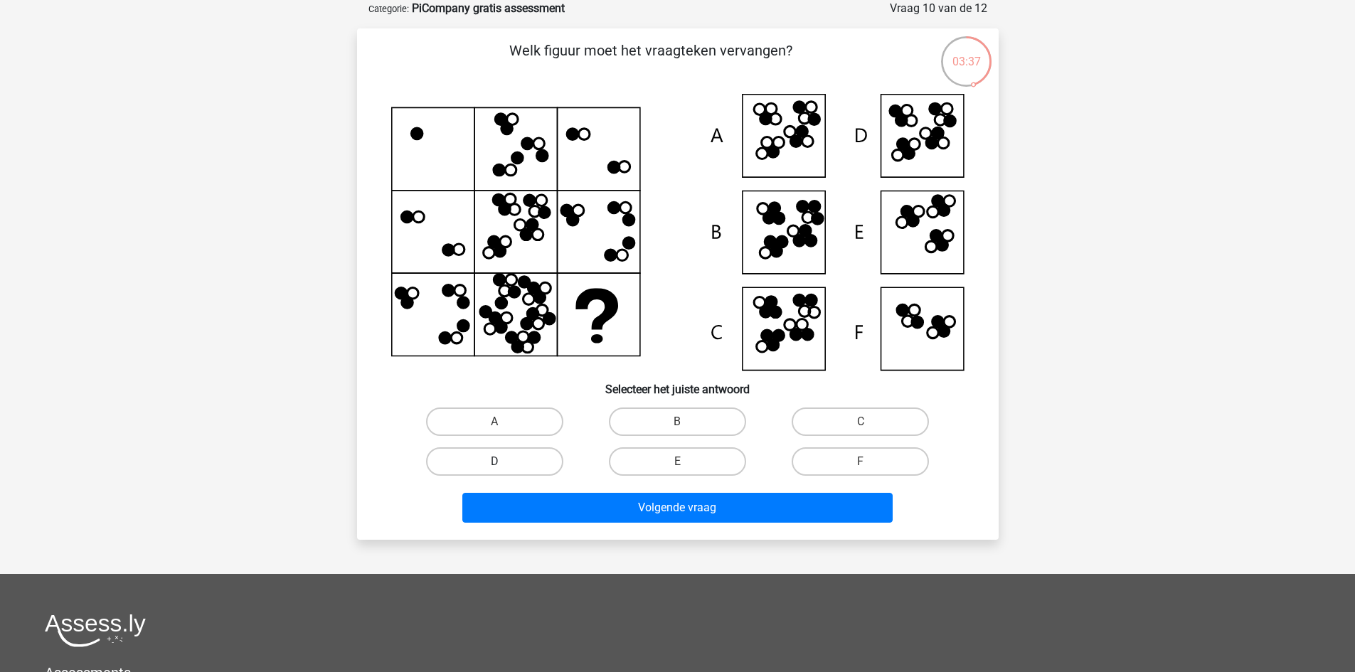
click at [474, 472] on label "D" at bounding box center [494, 462] width 137 height 28
click at [494, 471] on input "D" at bounding box center [498, 466] width 9 height 9
radio input "true"
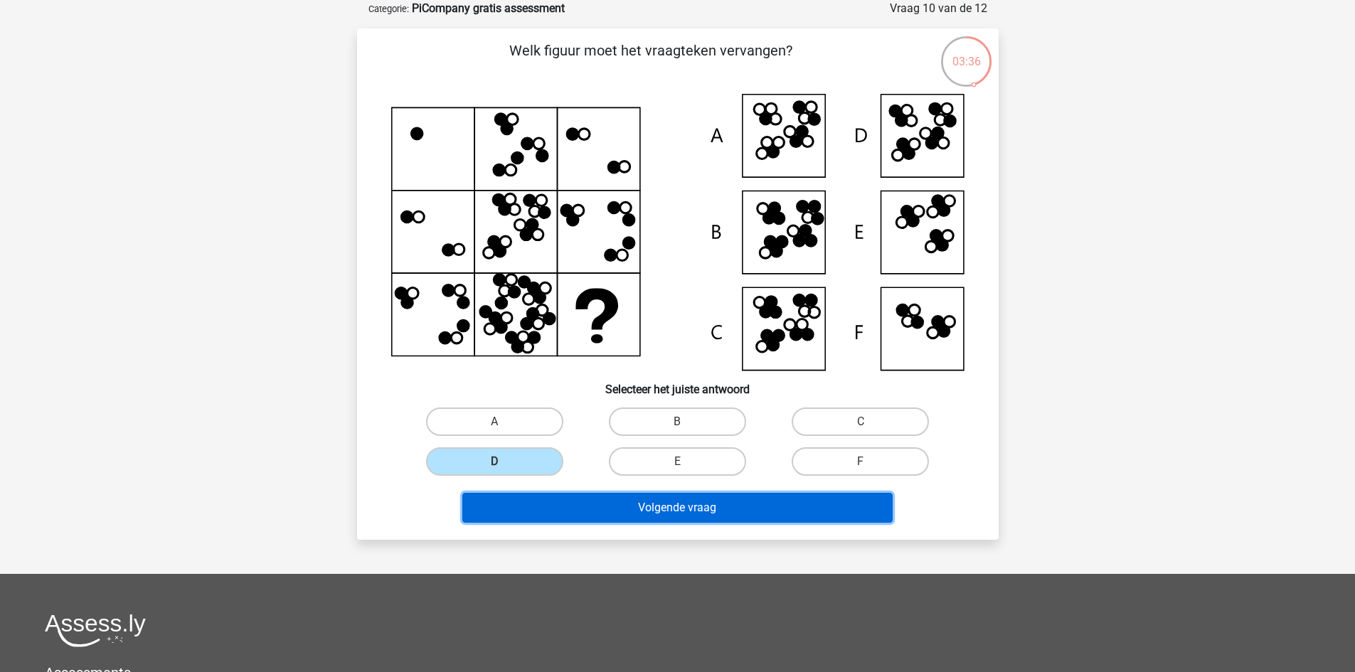
click at [551, 508] on button "Volgende vraag" at bounding box center [677, 508] width 430 height 30
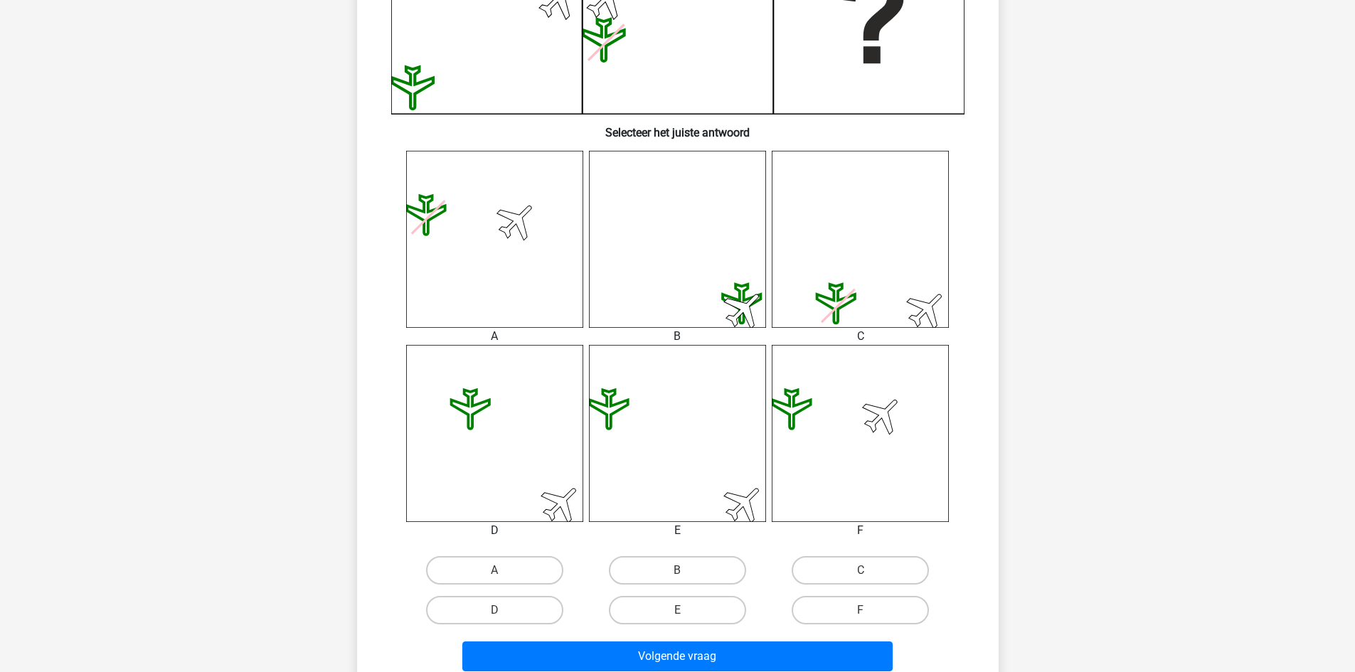
scroll to position [498, 0]
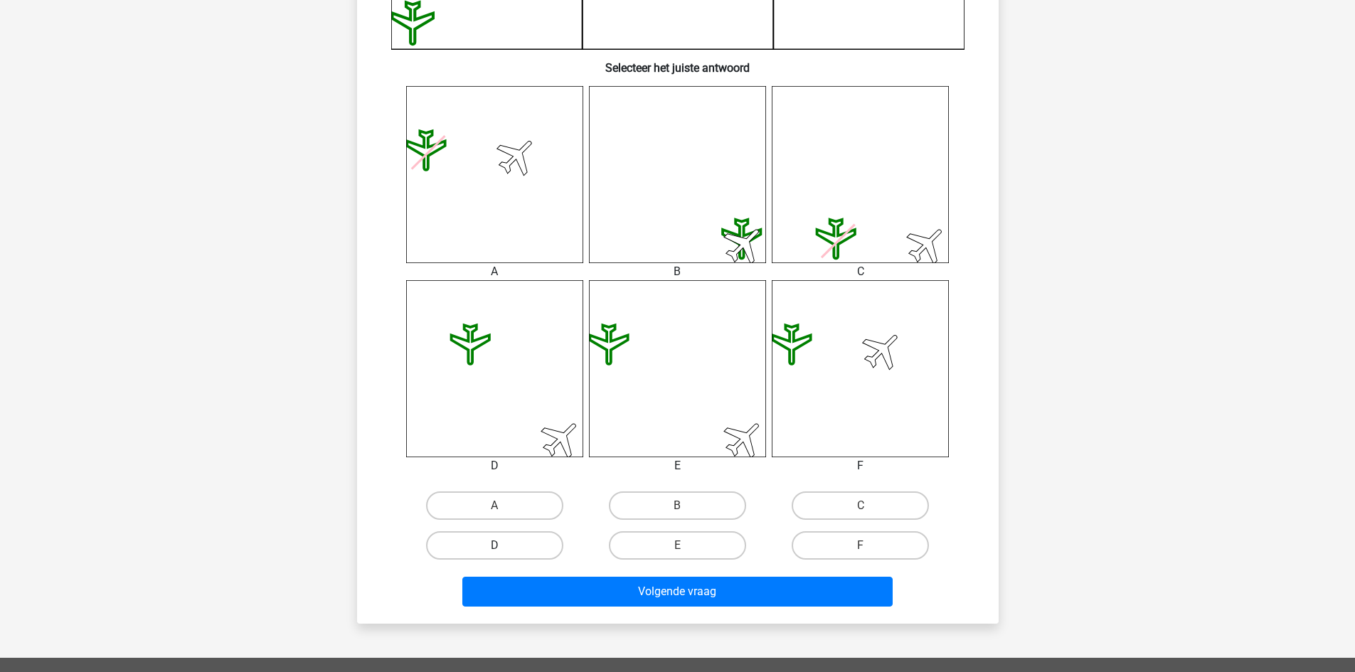
click at [514, 533] on label "D" at bounding box center [494, 545] width 137 height 28
click at [504, 546] on input "D" at bounding box center [498, 550] width 9 height 9
radio input "true"
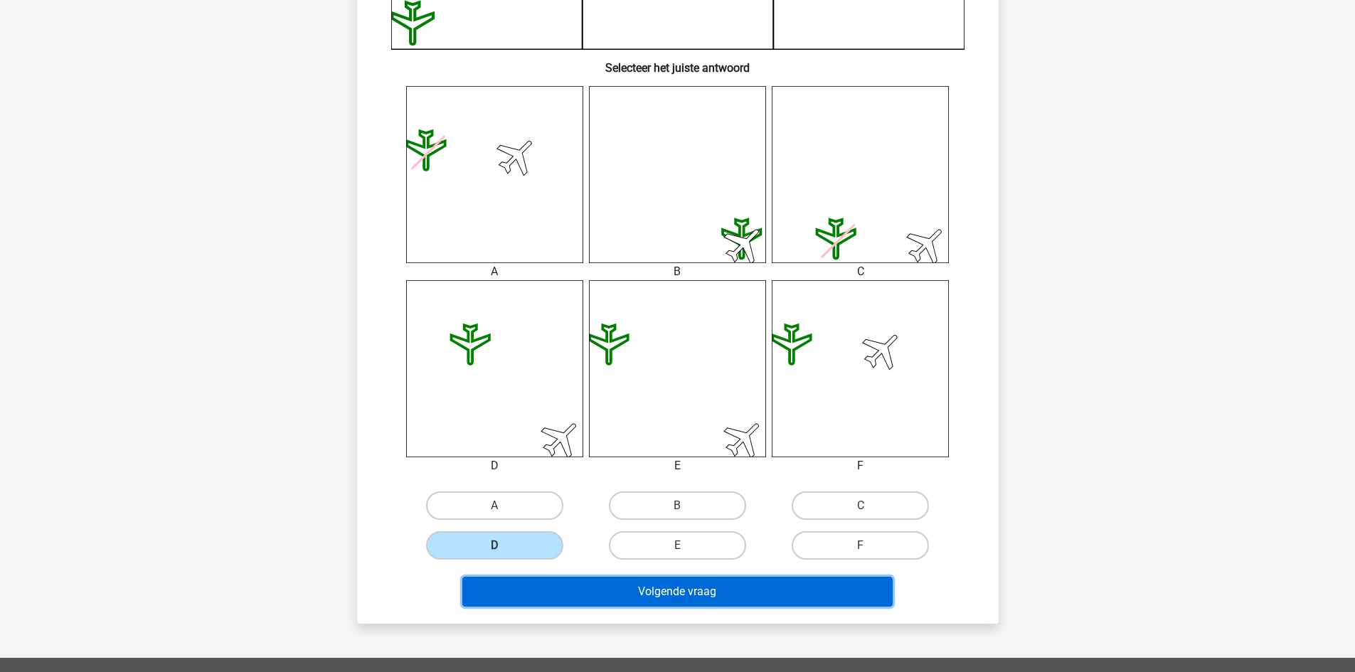
click at [527, 594] on button "Volgende vraag" at bounding box center [677, 592] width 430 height 30
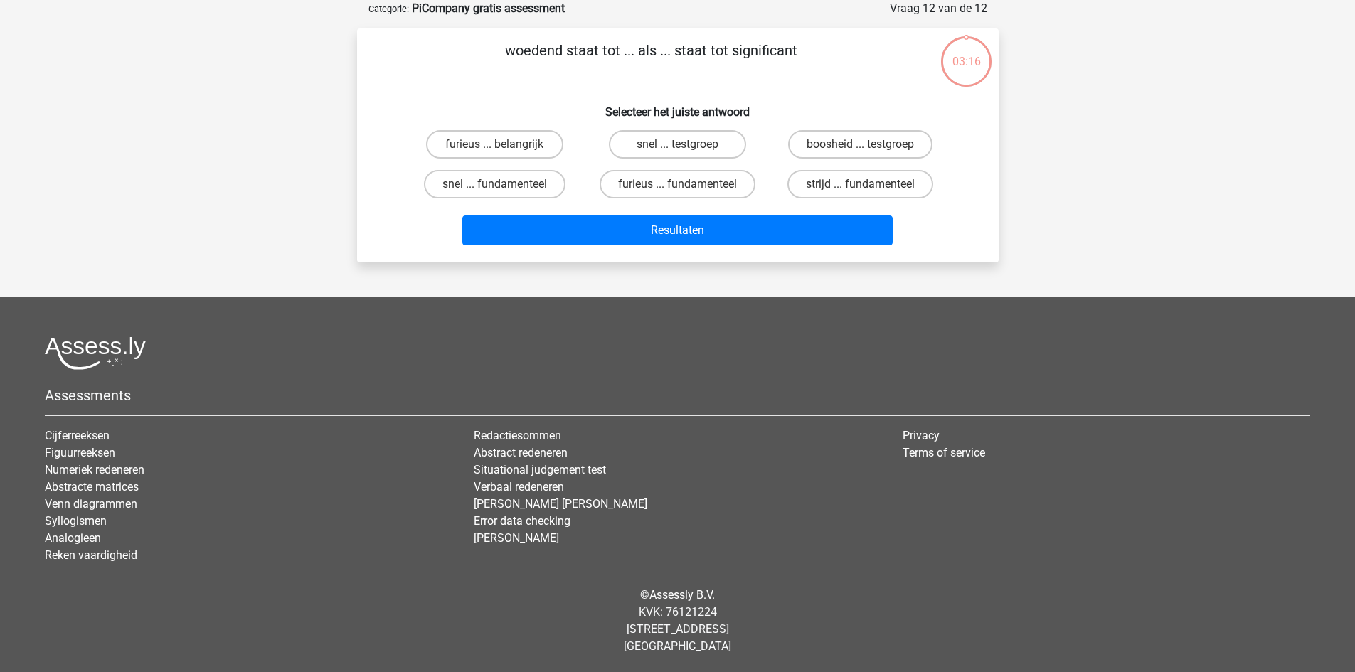
scroll to position [71, 0]
click at [534, 141] on label "furieus ... belangrijk" at bounding box center [494, 144] width 137 height 28
click at [504, 144] on input "furieus ... belangrijk" at bounding box center [498, 148] width 9 height 9
radio input "true"
click at [635, 184] on label "furieus ... fundamenteel" at bounding box center [678, 184] width 156 height 28
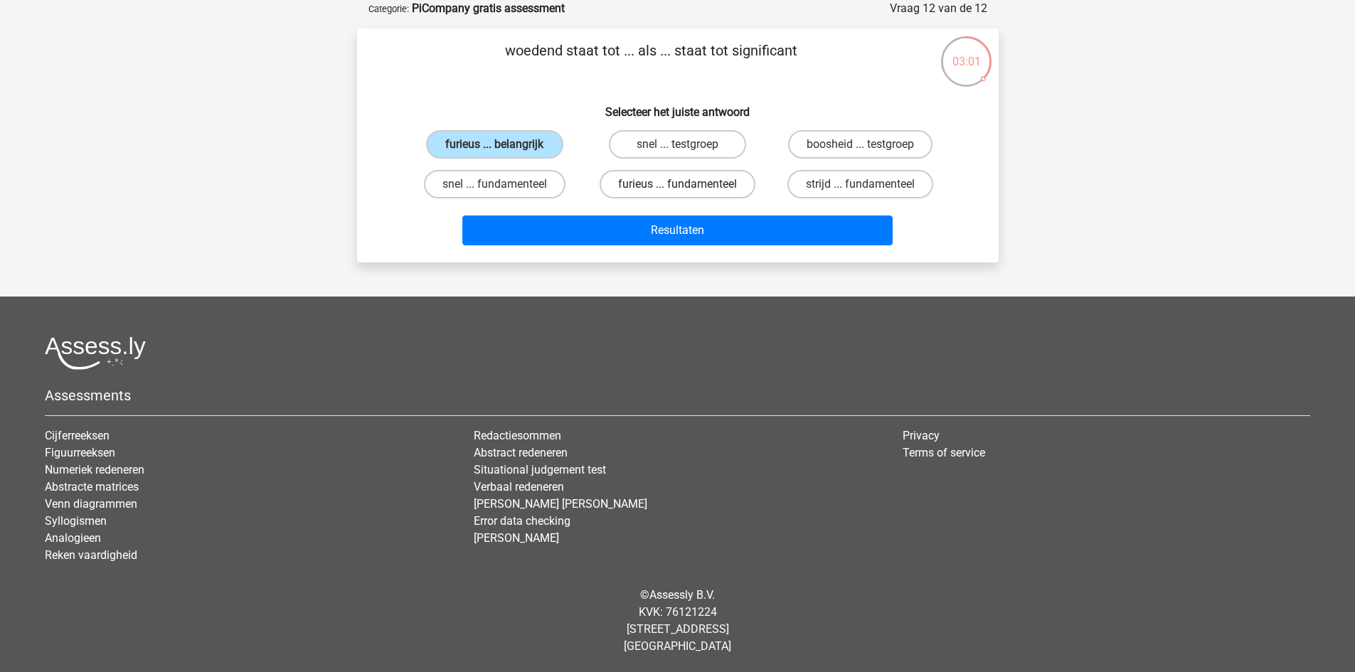
click at [677, 184] on input "furieus ... fundamenteel" at bounding box center [681, 188] width 9 height 9
radio input "true"
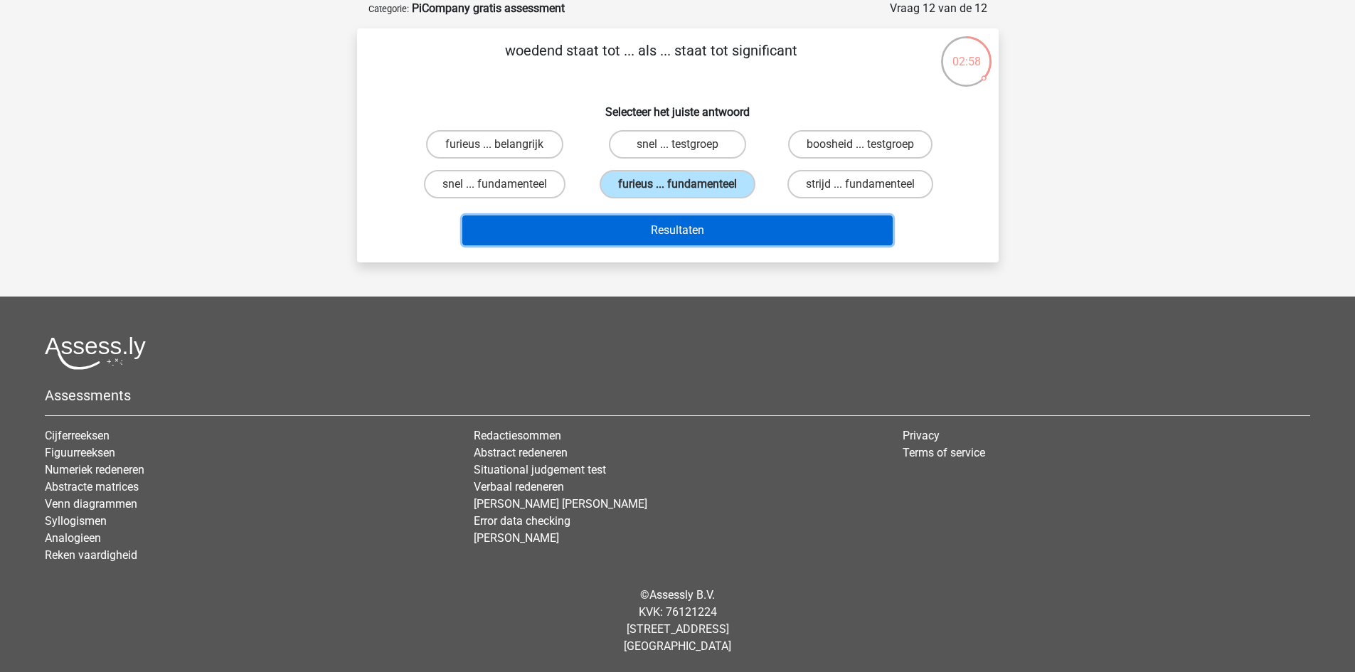
click at [632, 228] on button "Resultaten" at bounding box center [677, 231] width 430 height 30
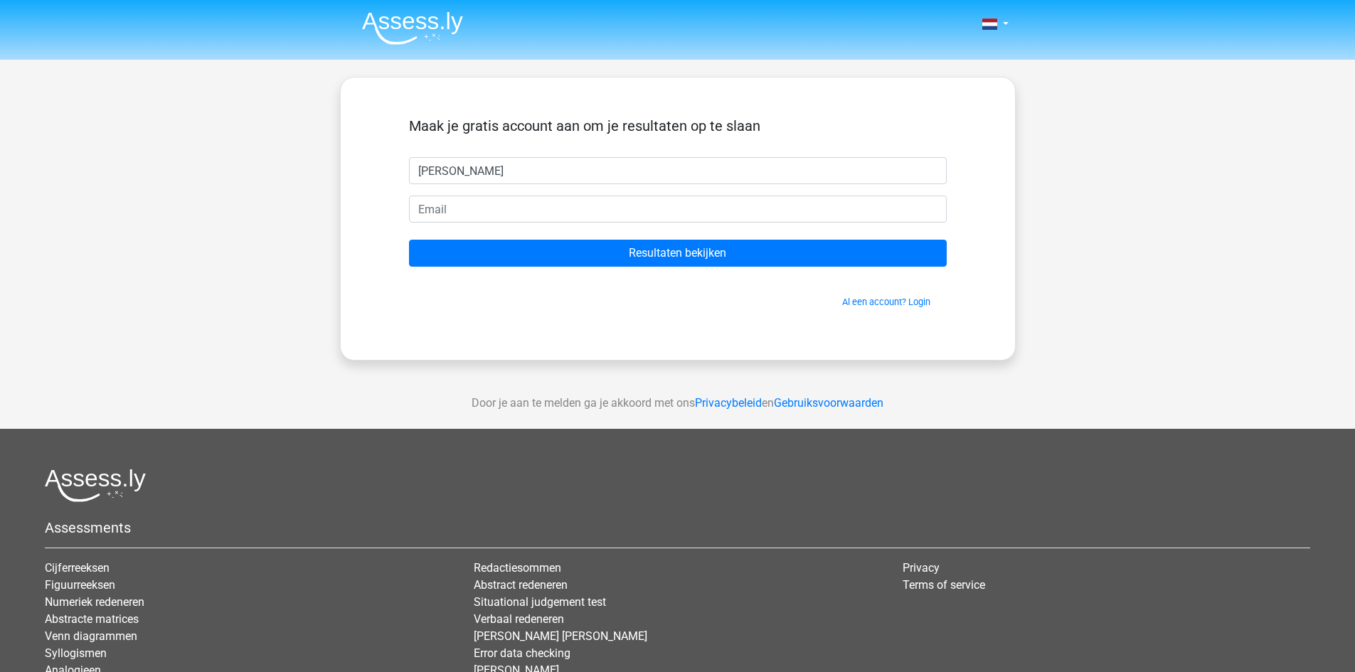
type input "[PERSON_NAME]"
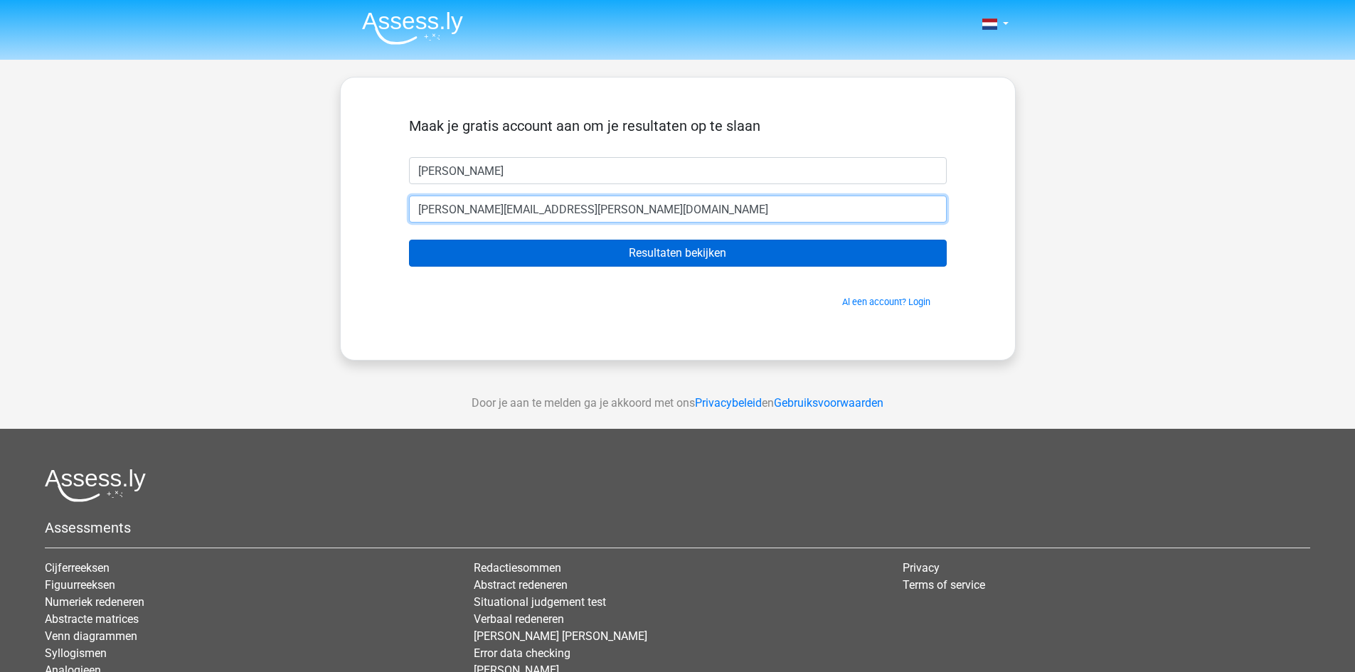
type input "[PERSON_NAME][EMAIL_ADDRESS][PERSON_NAME][DOMAIN_NAME]"
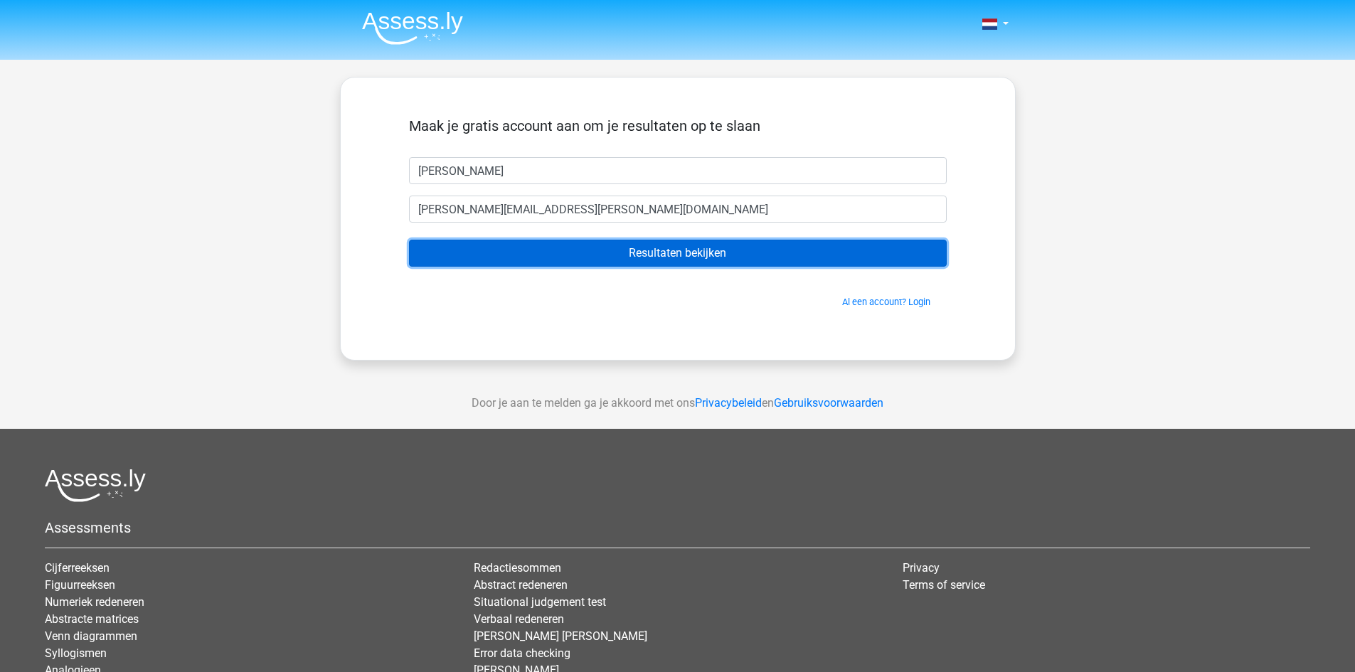
click at [614, 255] on input "Resultaten bekijken" at bounding box center [678, 253] width 538 height 27
